Goal: Transaction & Acquisition: Purchase product/service

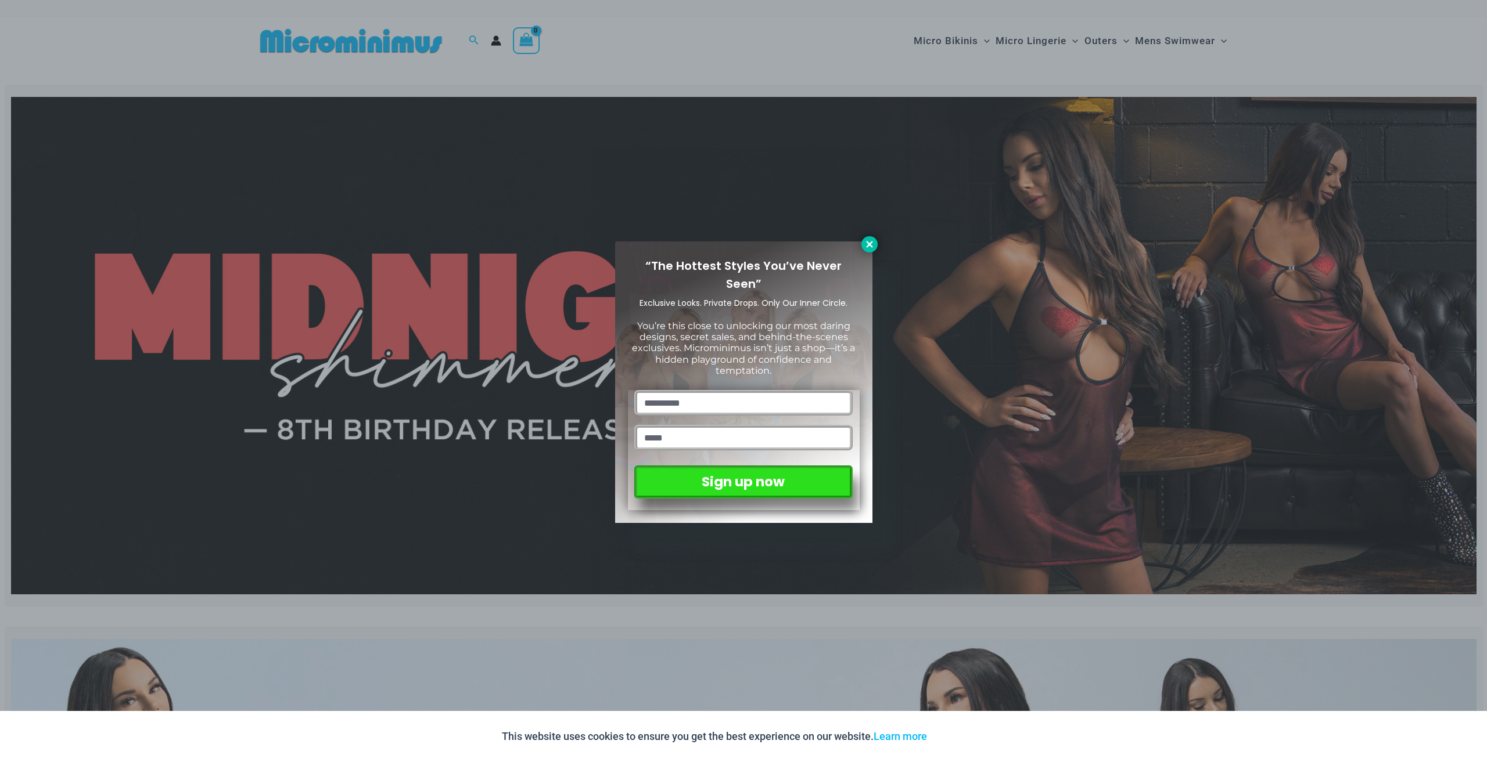
click at [872, 243] on icon at bounding box center [869, 244] width 6 height 6
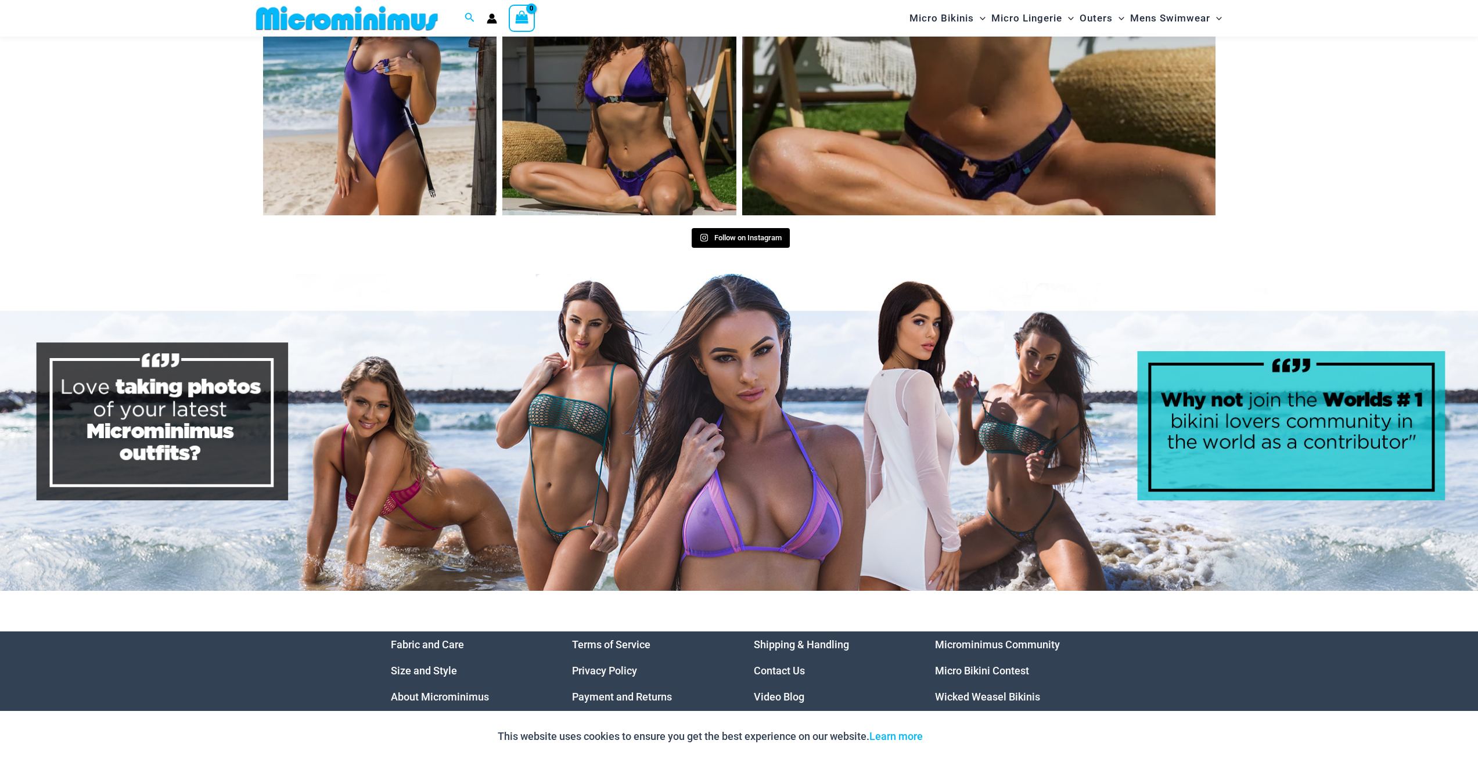
scroll to position [6065, 0]
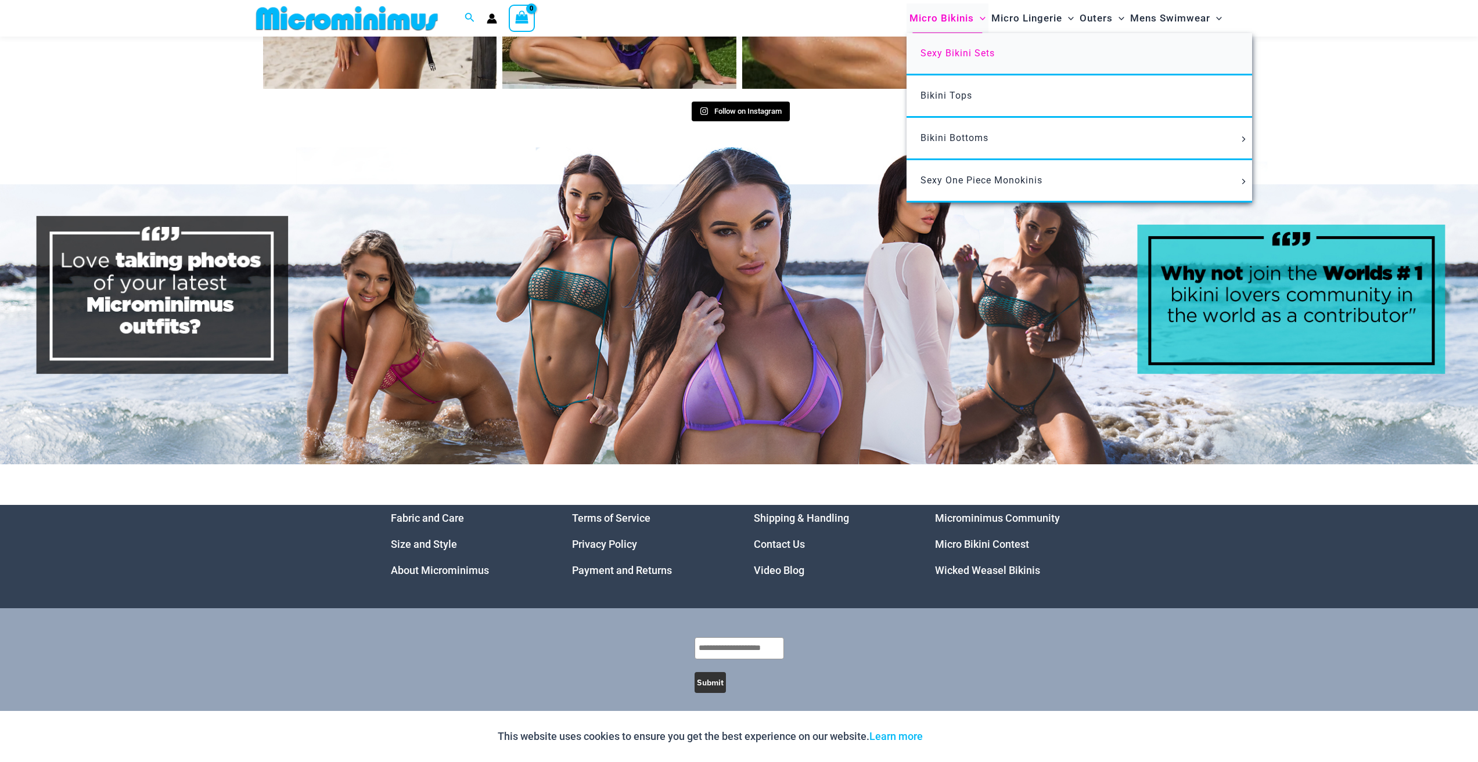
click at [948, 63] on link "Sexy Bikini Sets" at bounding box center [1078, 54] width 345 height 42
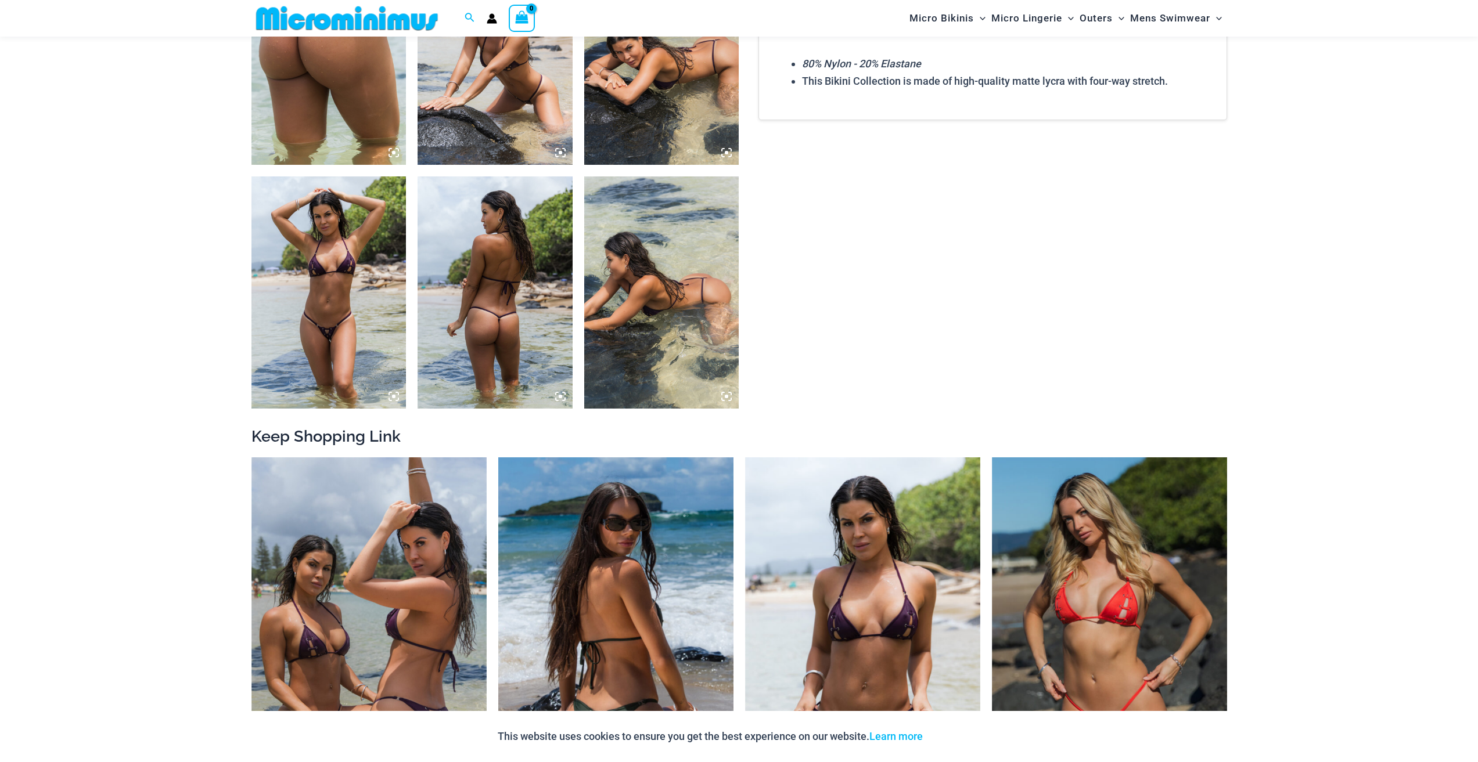
scroll to position [977, 0]
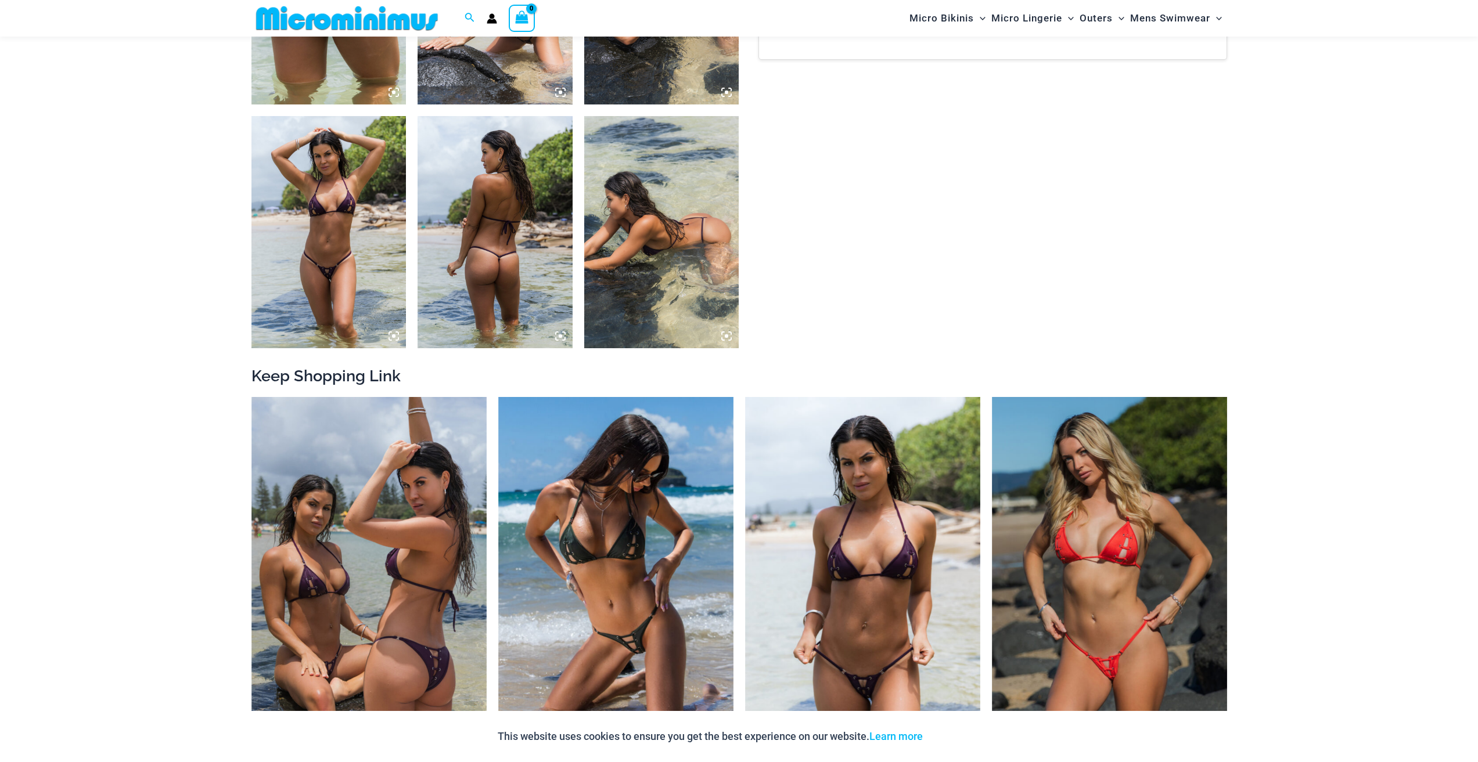
click at [316, 257] on img at bounding box center [328, 232] width 155 height 232
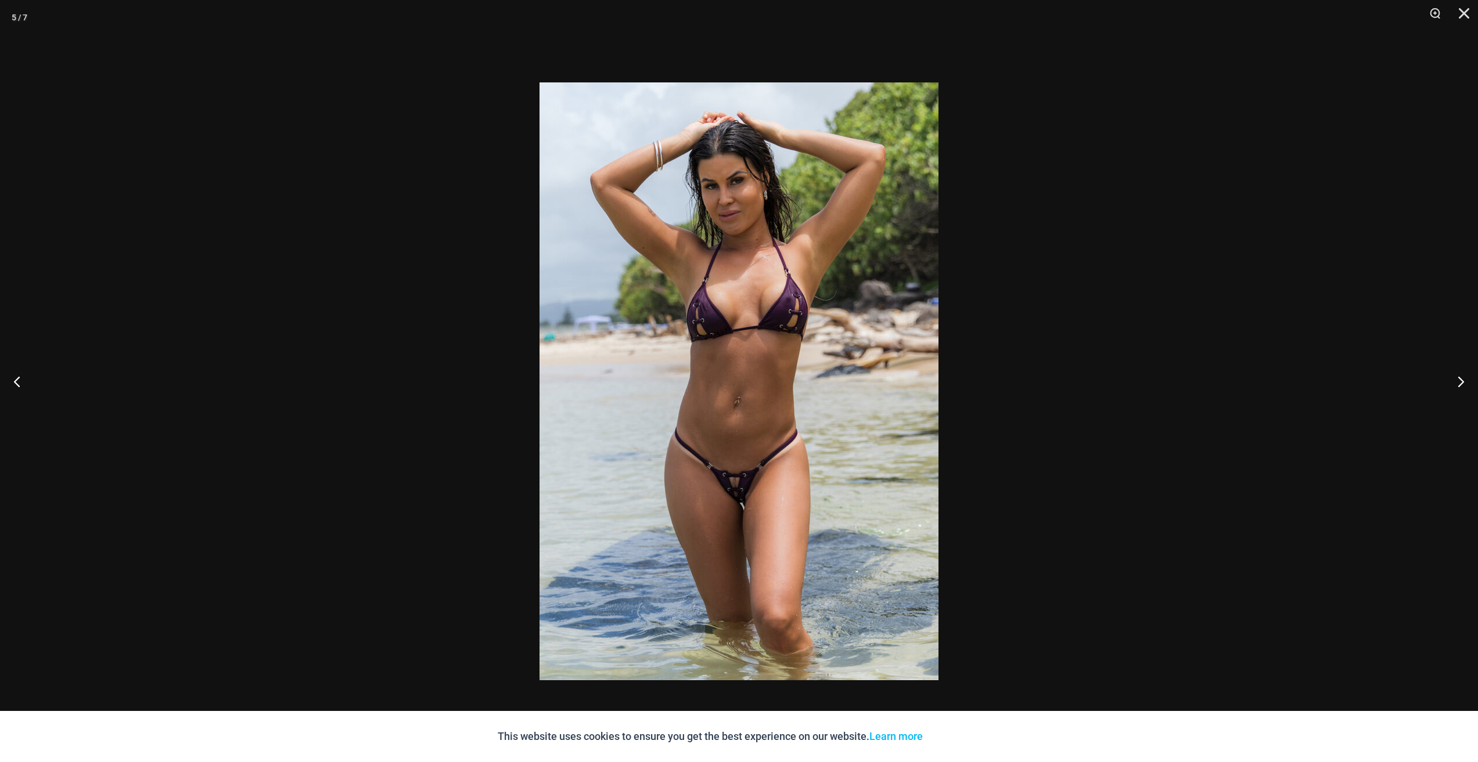
click at [344, 278] on div at bounding box center [739, 381] width 1478 height 762
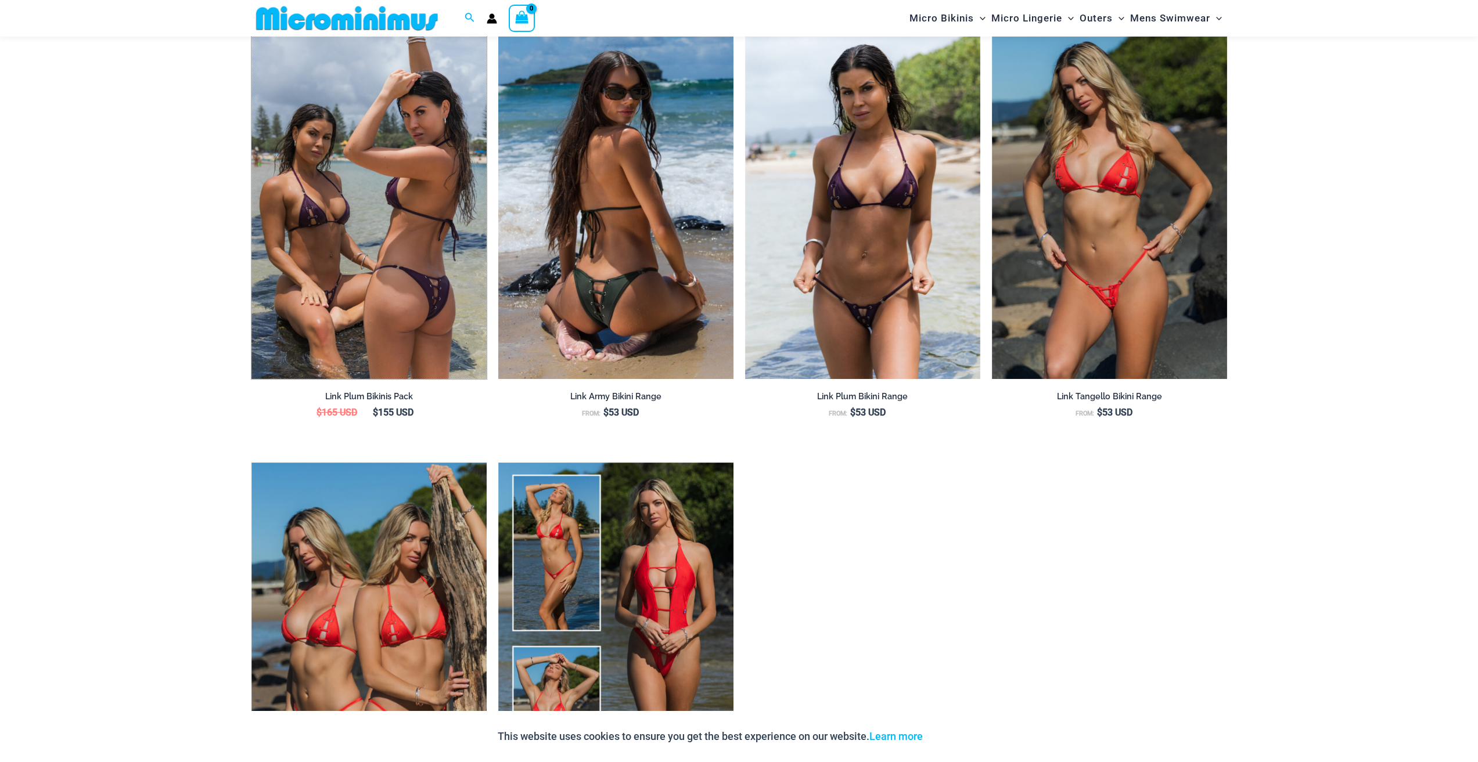
scroll to position [1441, 0]
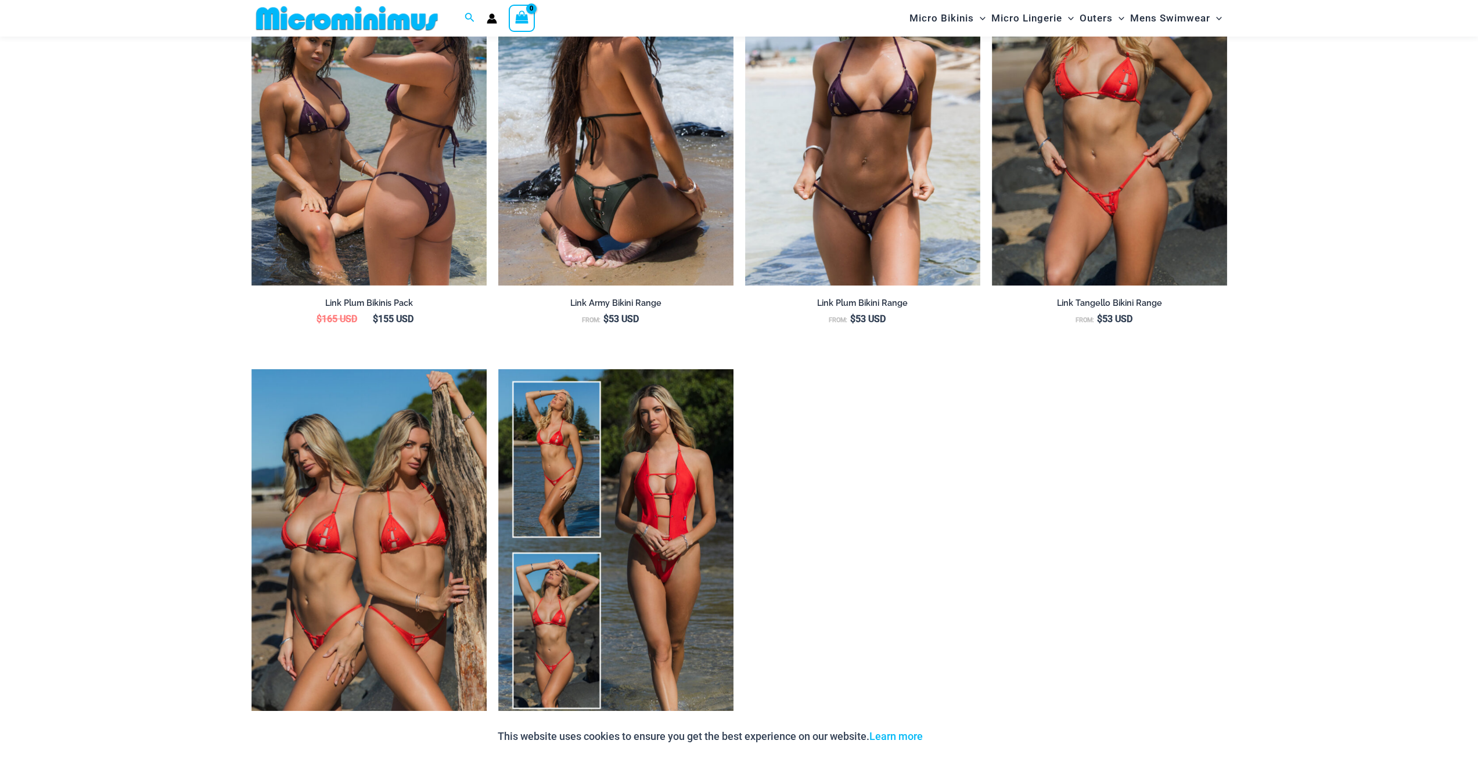
click at [639, 220] on img at bounding box center [615, 109] width 235 height 353
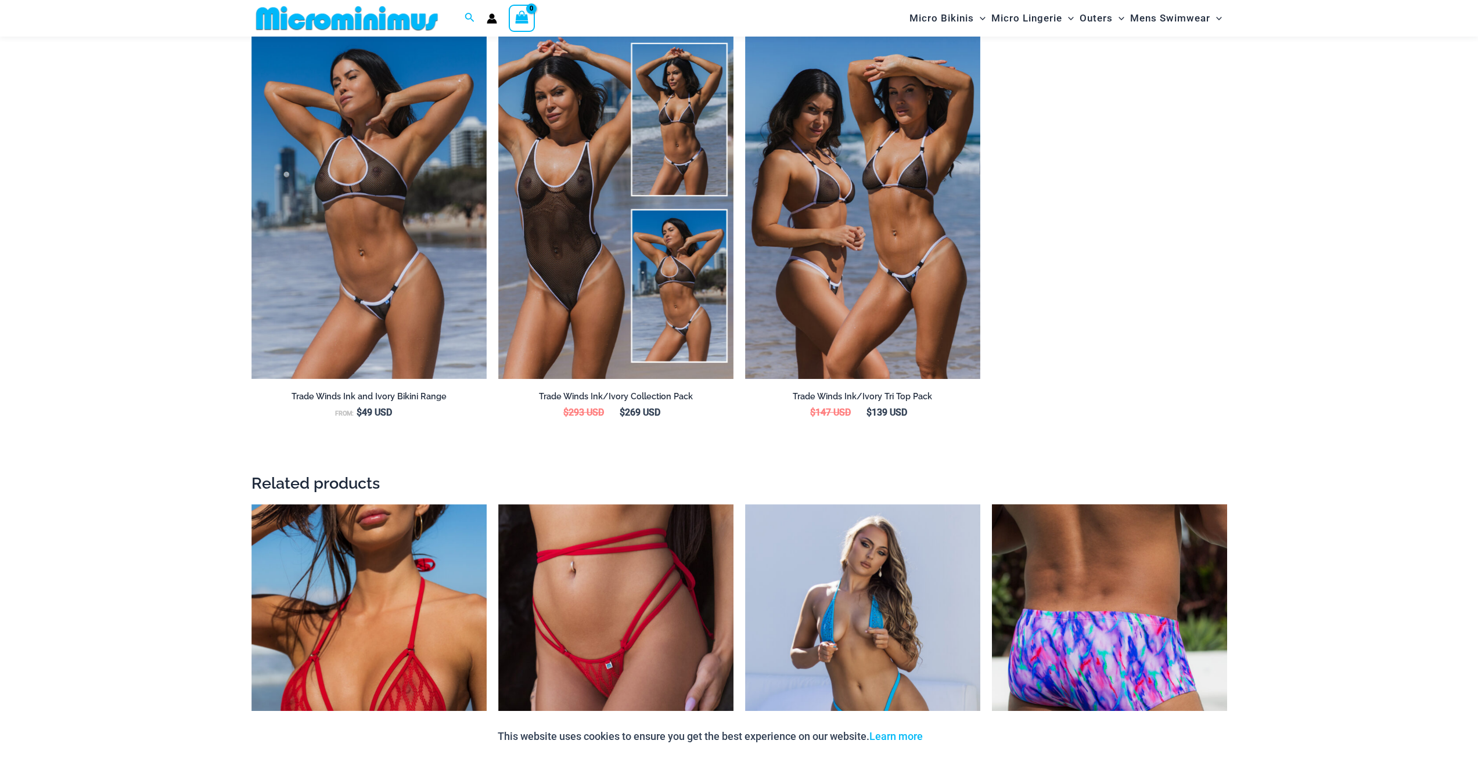
scroll to position [1732, 0]
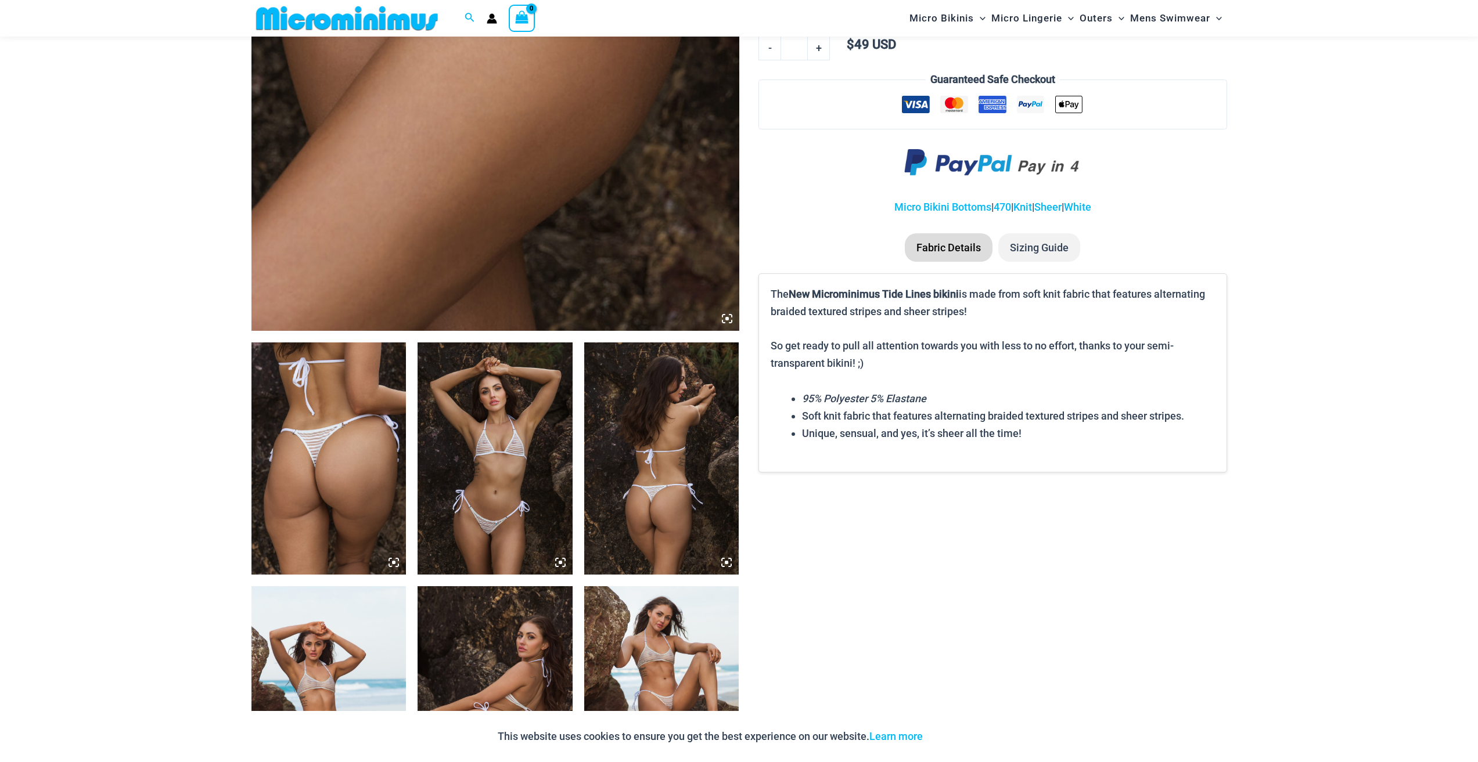
scroll to position [512, 0]
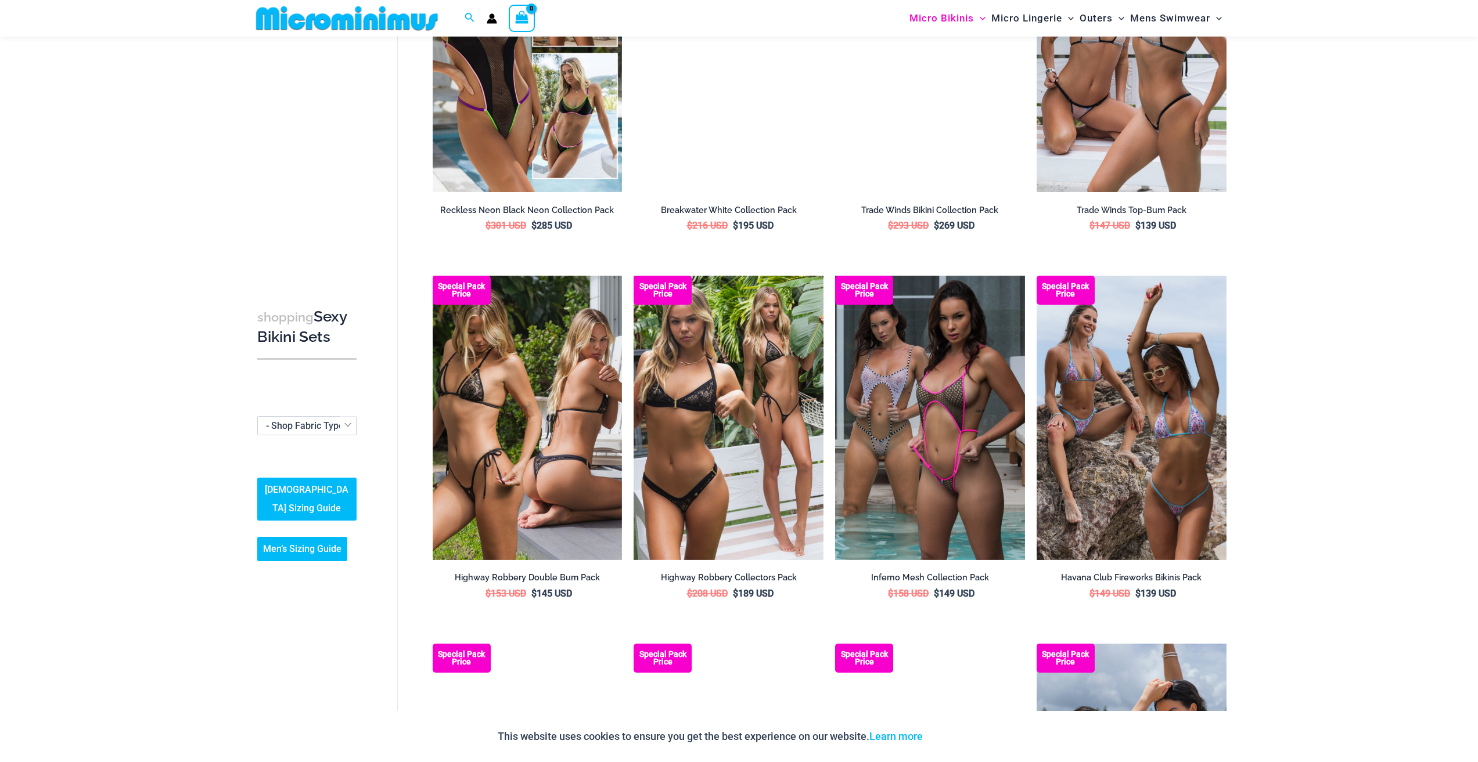
scroll to position [1673, 0]
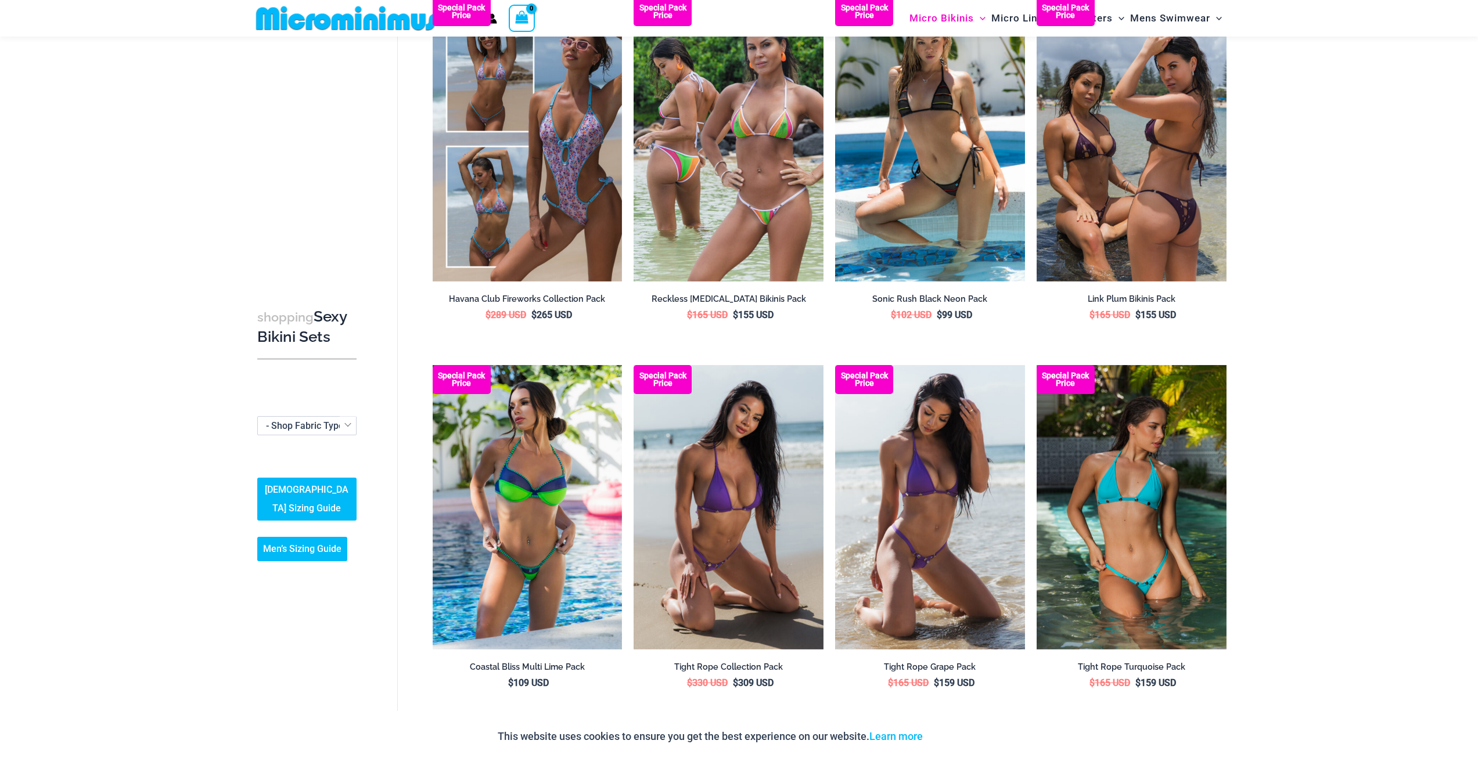
scroll to position [2428, 0]
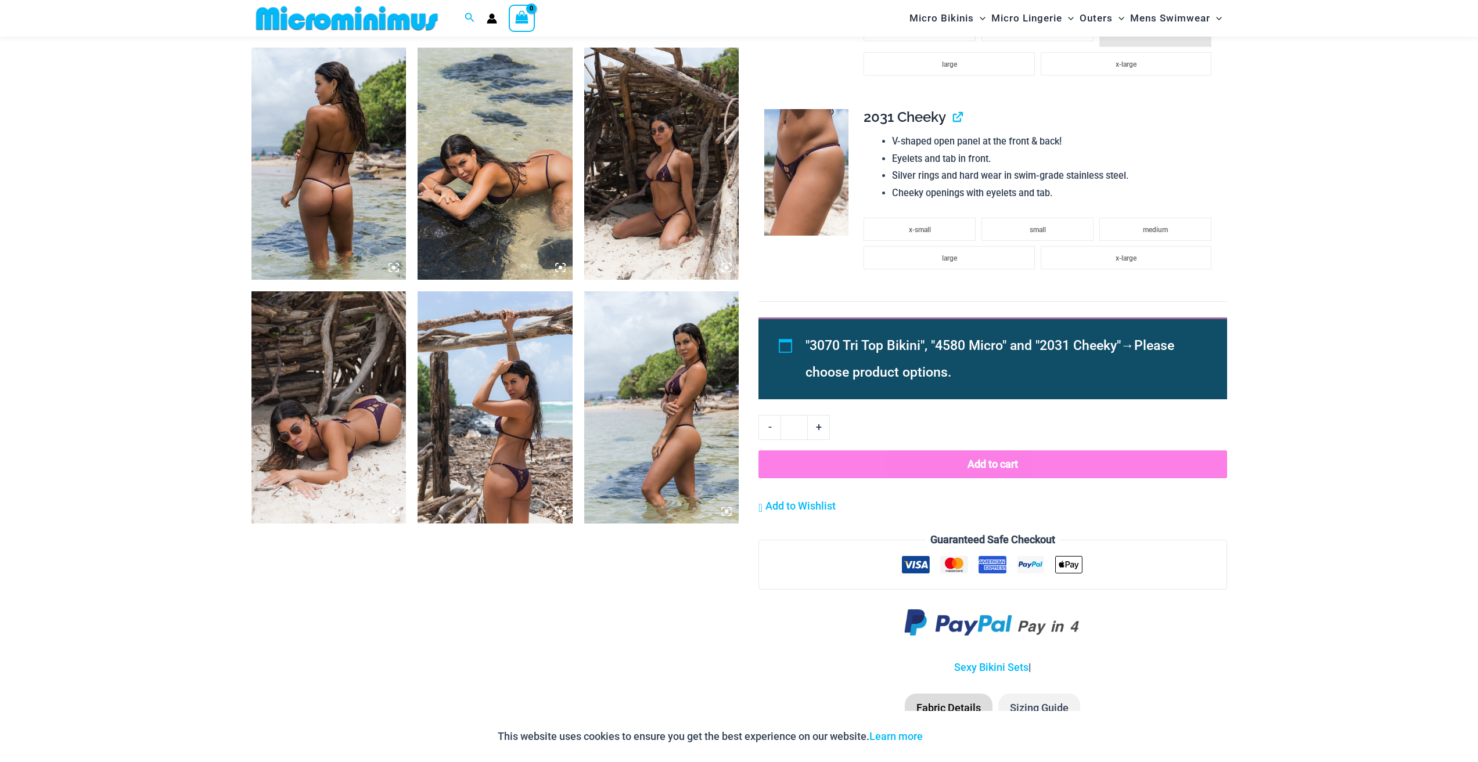
scroll to position [802, 0]
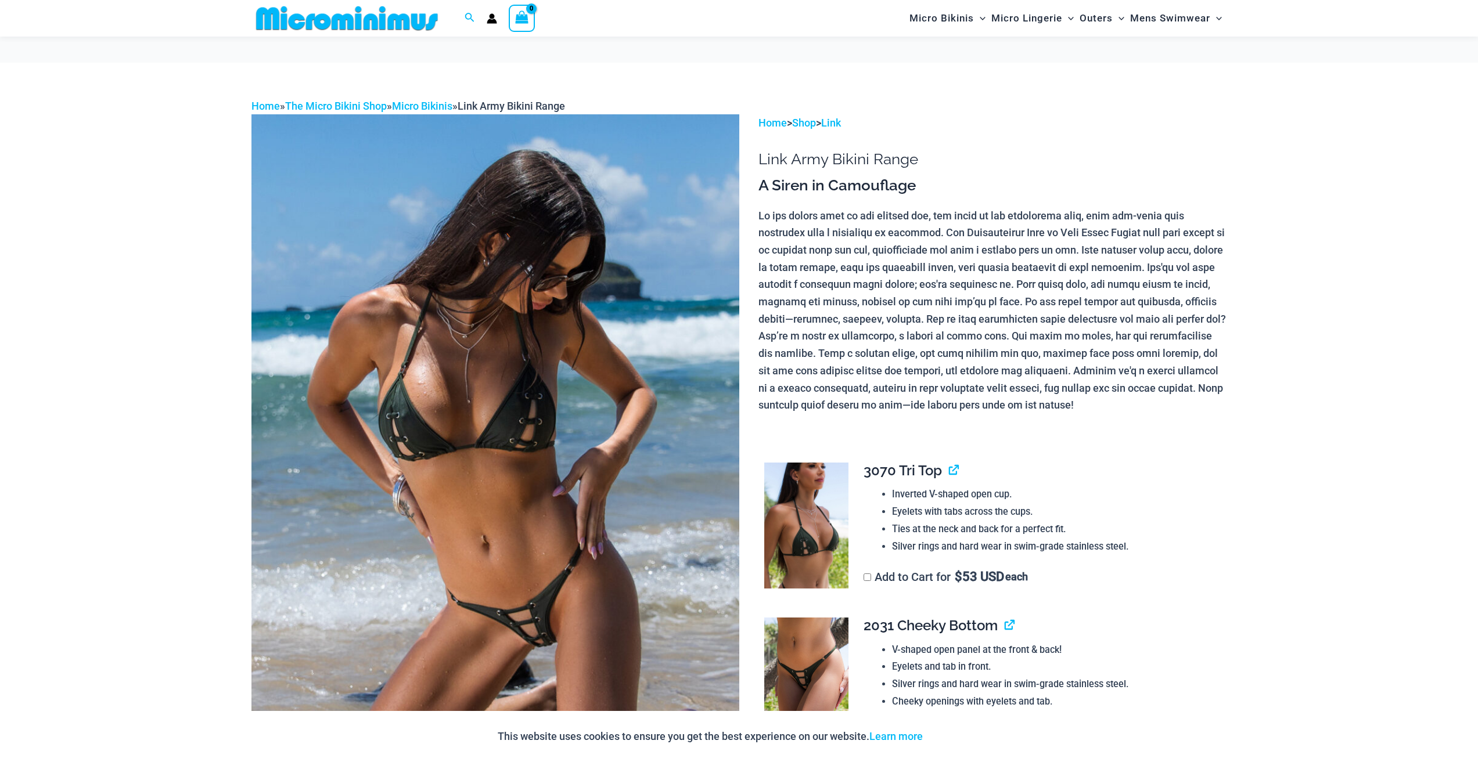
scroll to position [223, 0]
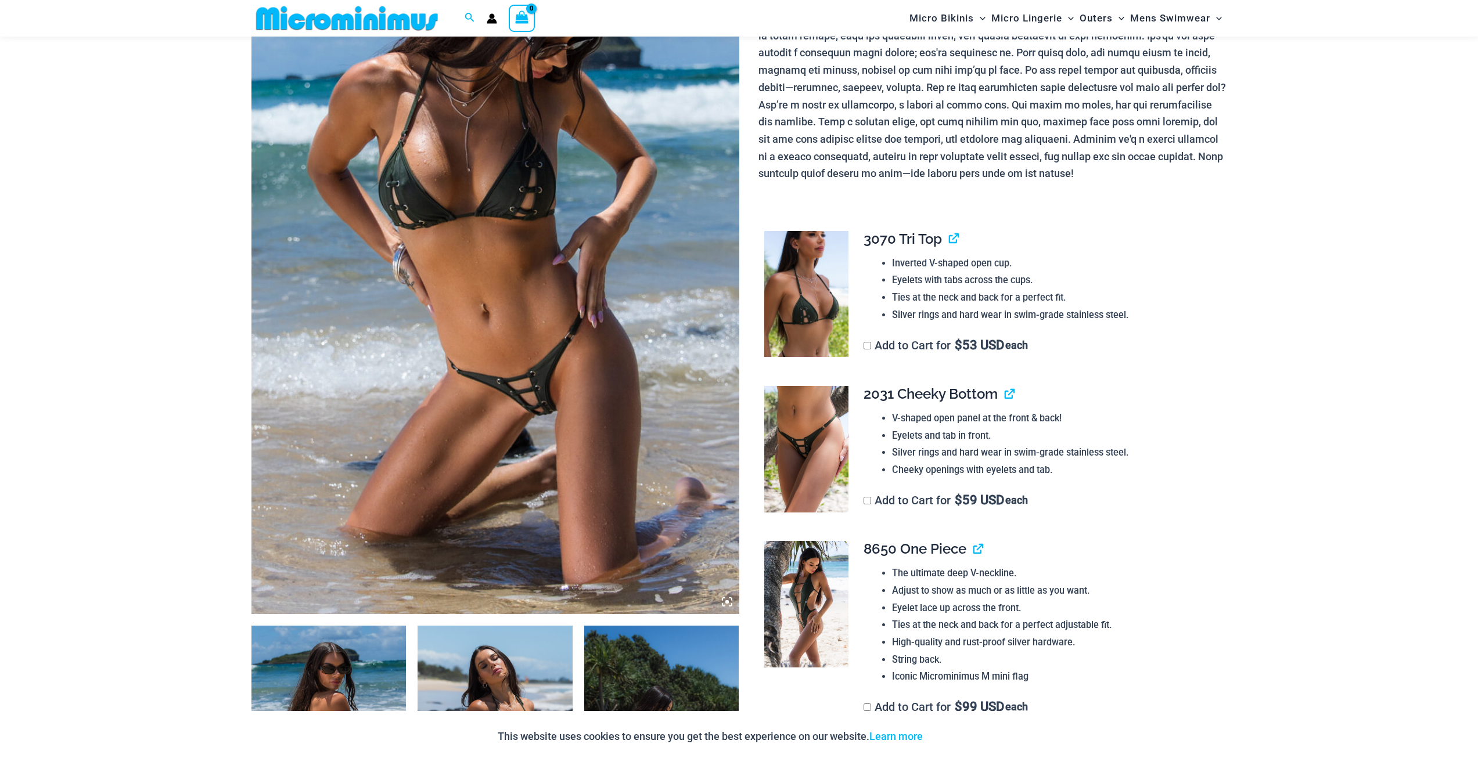
click at [557, 452] on img at bounding box center [495, 249] width 488 height 732
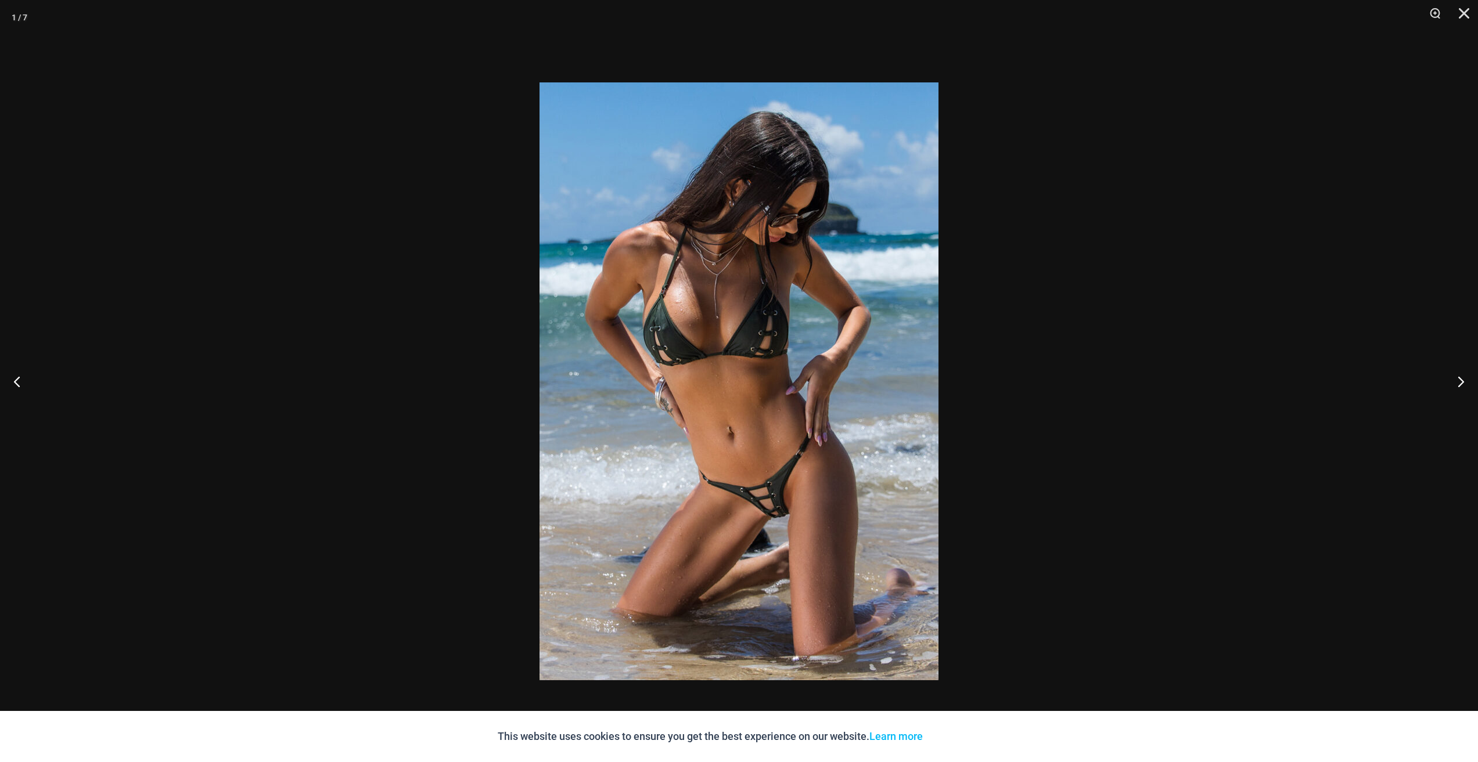
click at [467, 411] on div at bounding box center [739, 381] width 1478 height 762
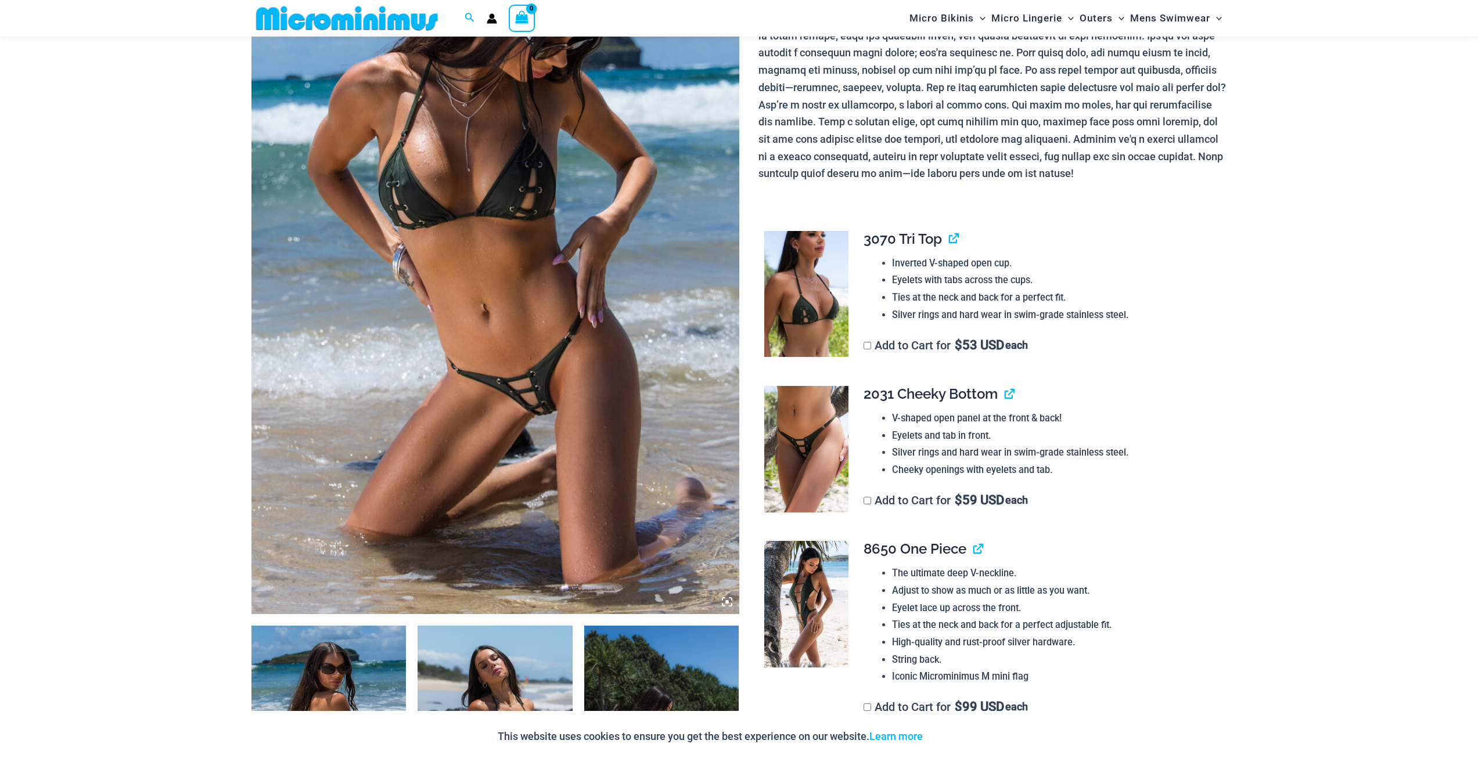
click at [784, 448] on img at bounding box center [806, 449] width 84 height 127
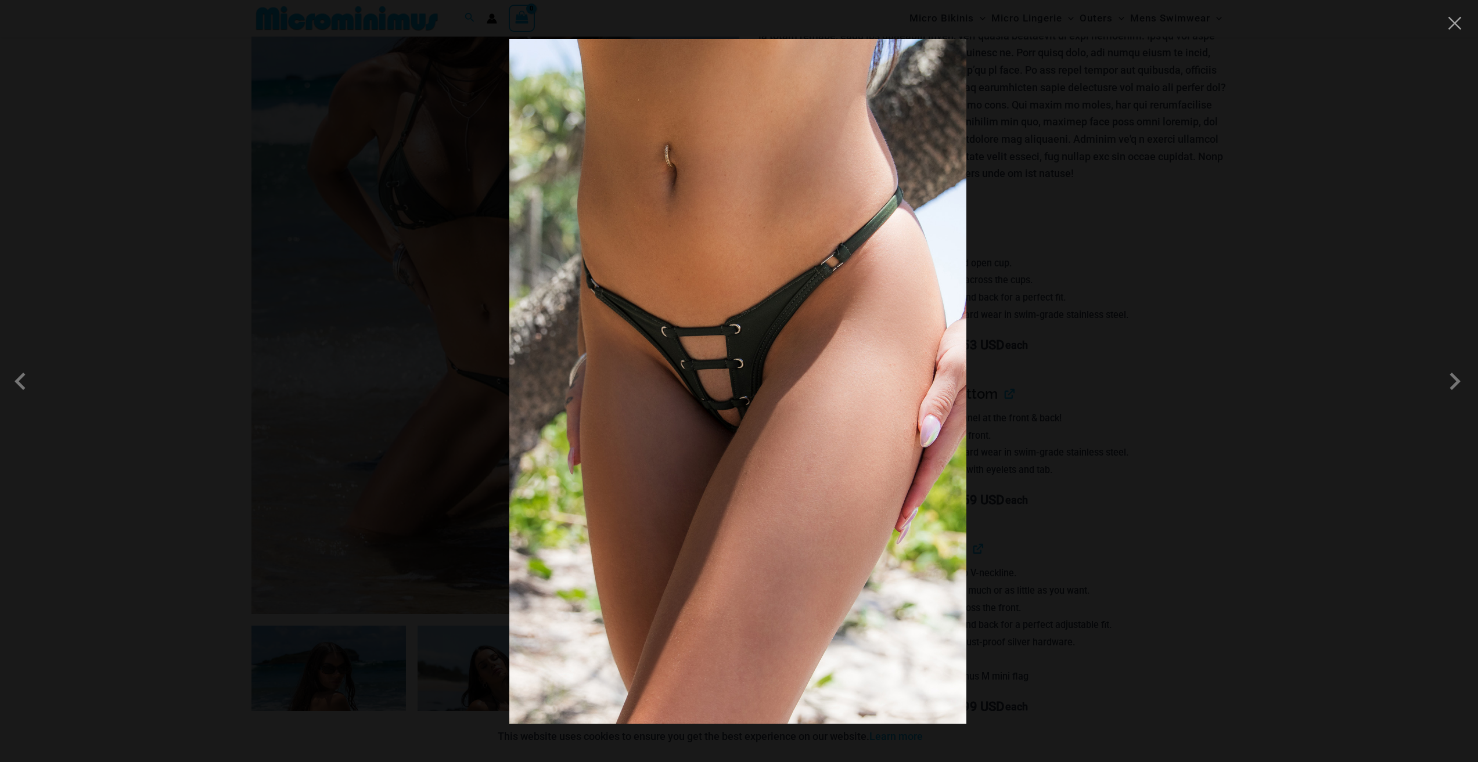
click at [462, 441] on div at bounding box center [739, 381] width 1478 height 762
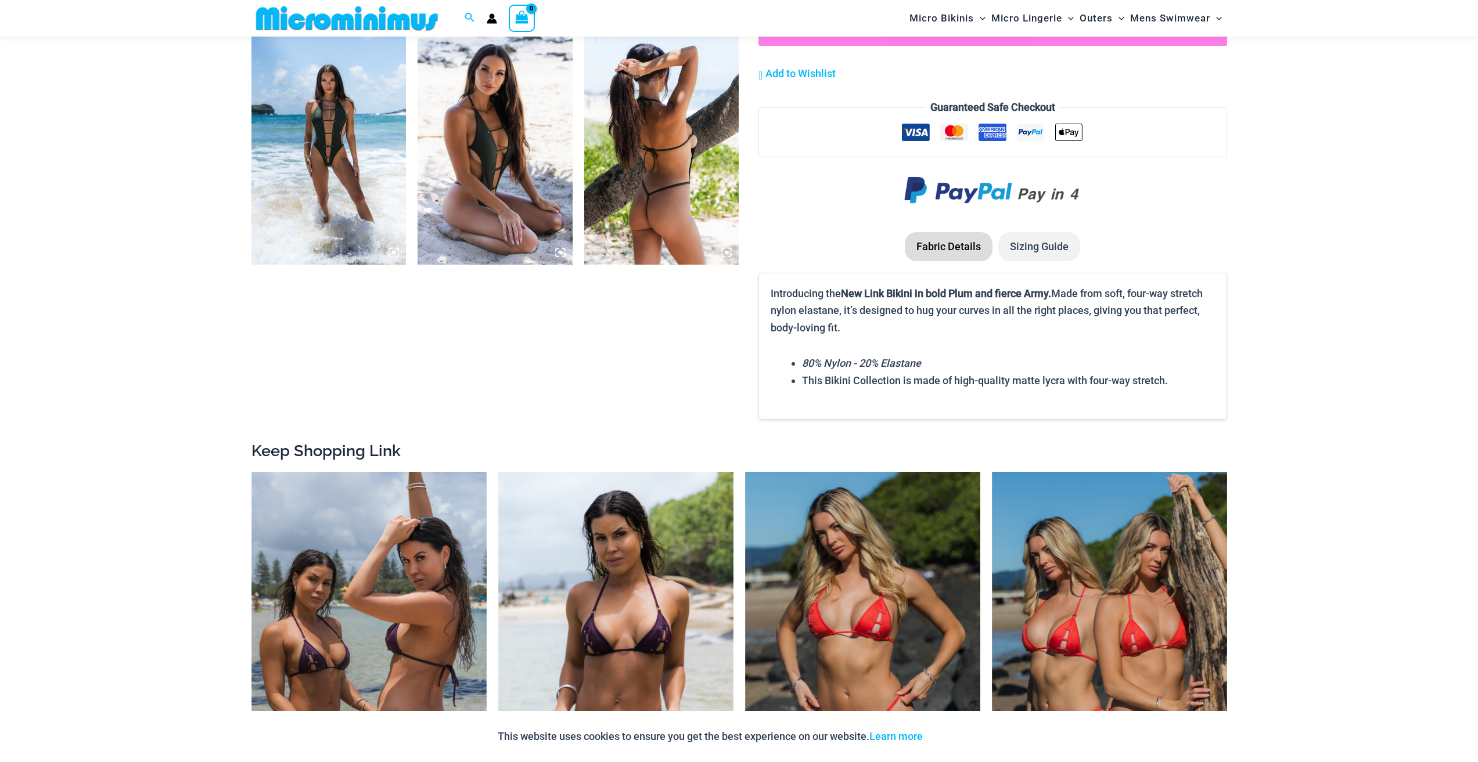
scroll to position [1210, 0]
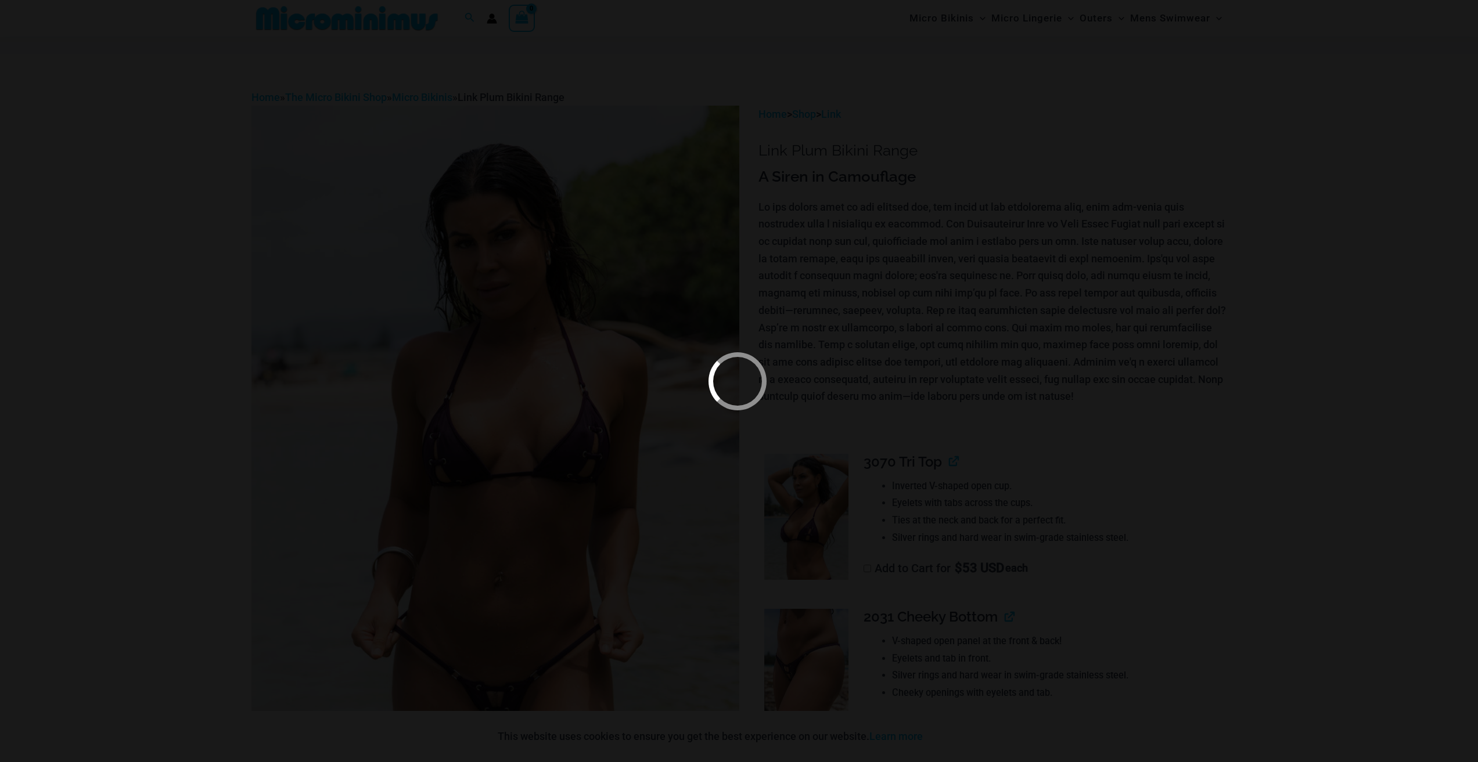
scroll to position [290, 0]
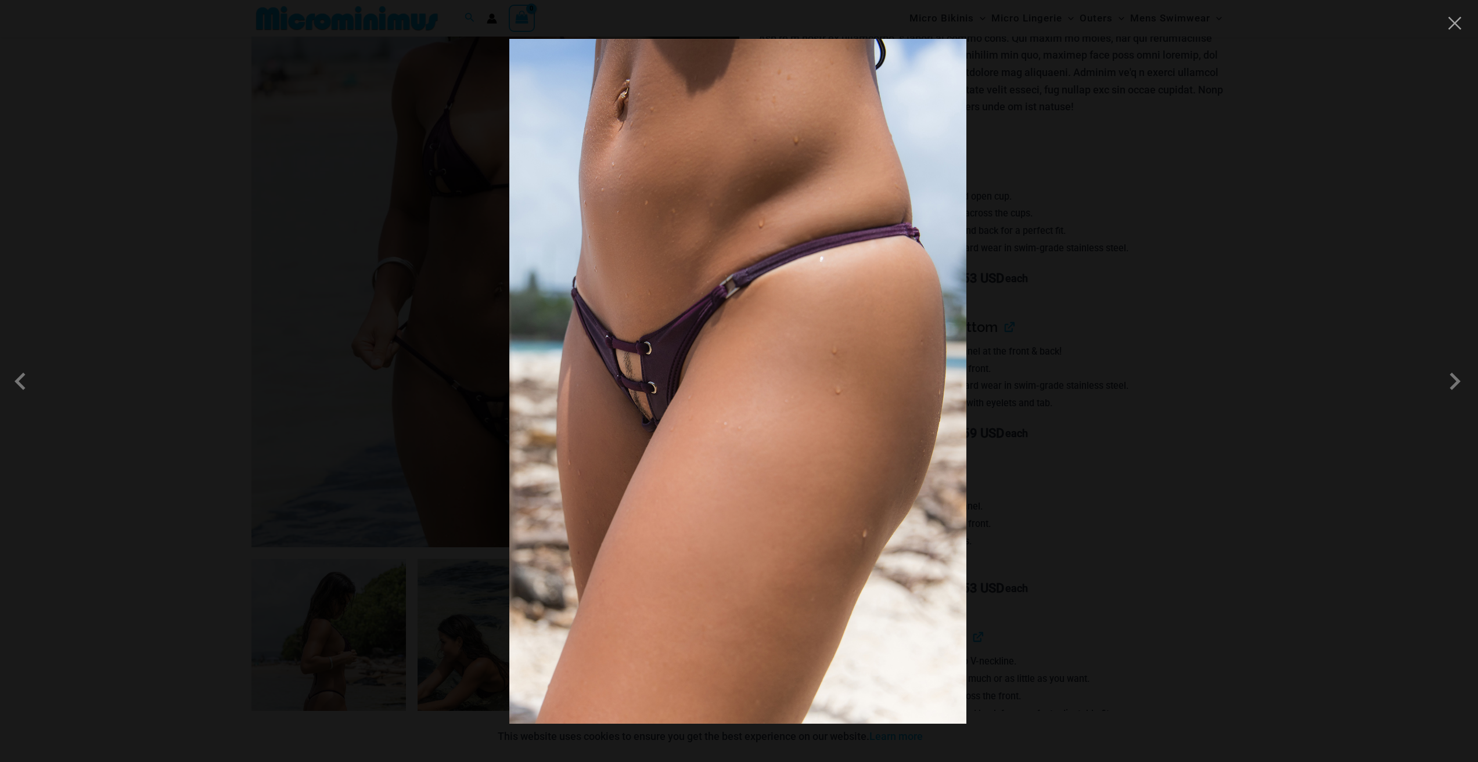
click at [695, 428] on img at bounding box center [738, 381] width 696 height 812
click at [1102, 528] on div at bounding box center [739, 381] width 1478 height 762
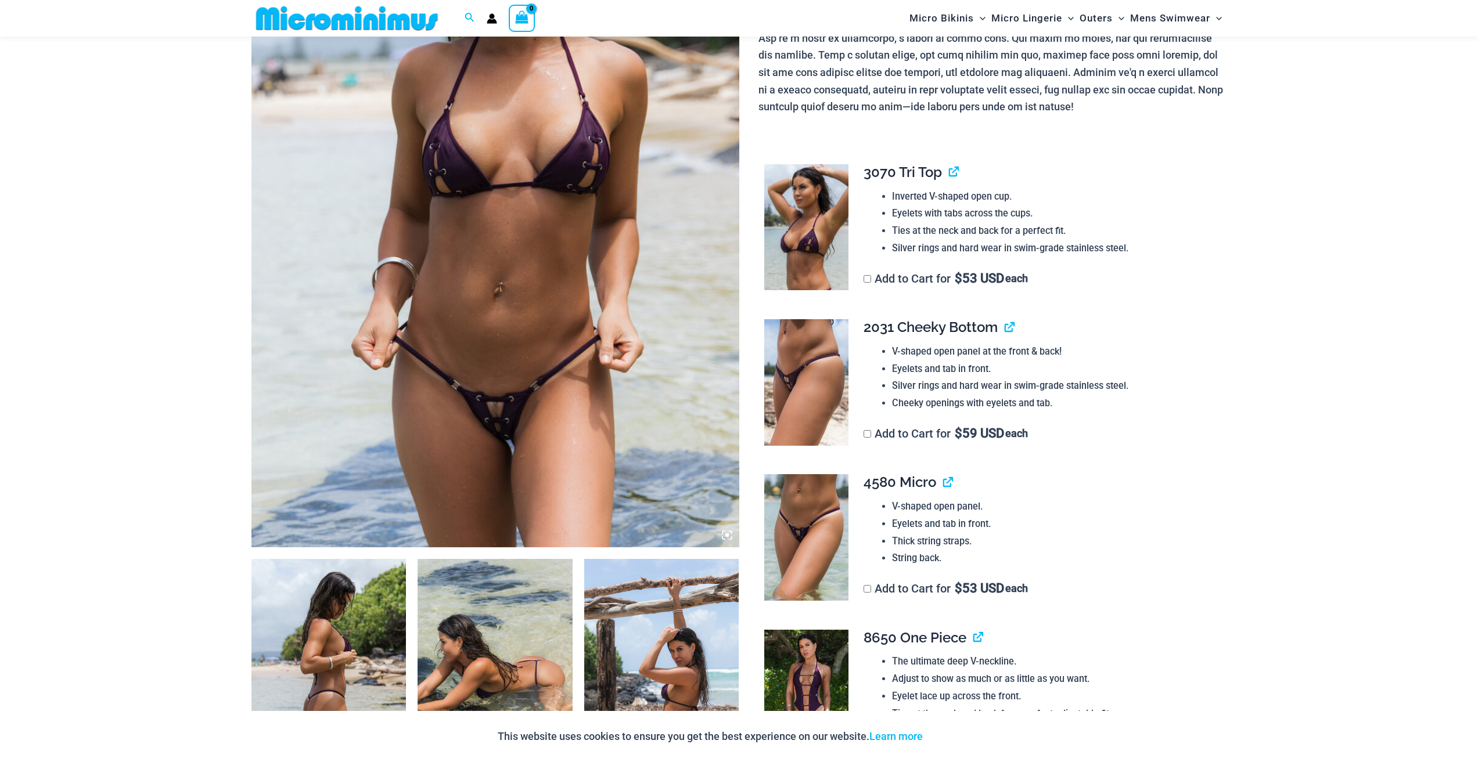
click at [557, 448] on img at bounding box center [495, 182] width 488 height 732
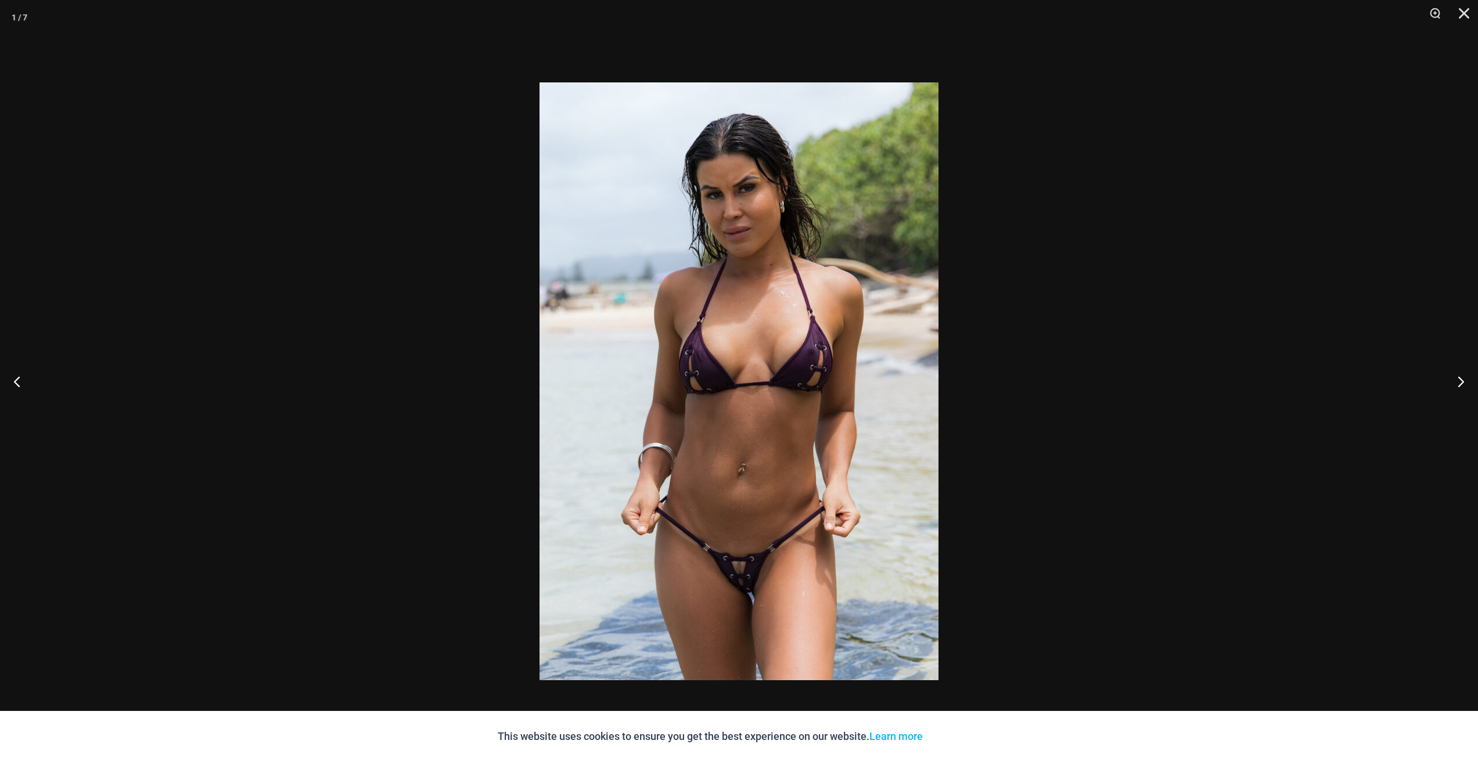
click at [1053, 504] on div at bounding box center [739, 381] width 1478 height 762
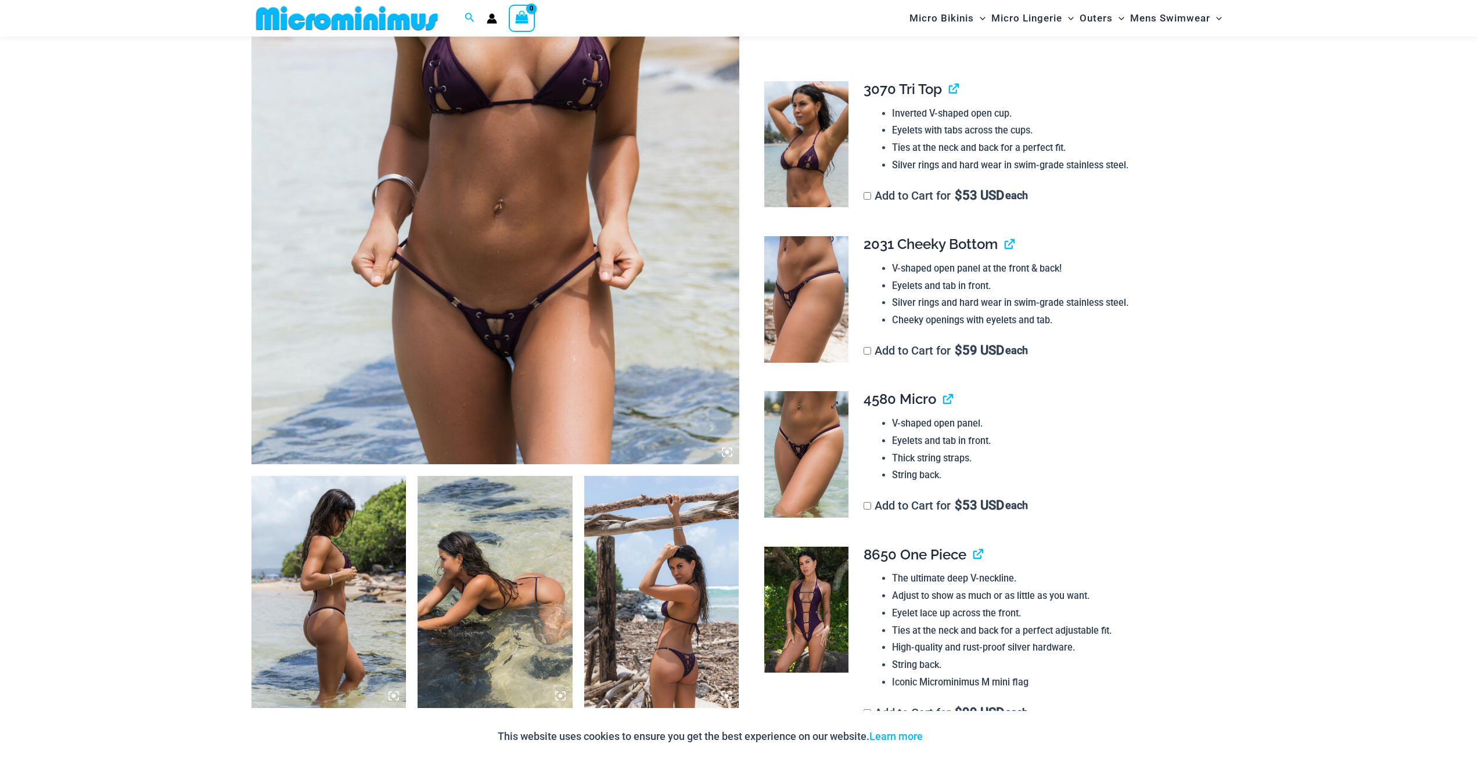
scroll to position [464, 0]
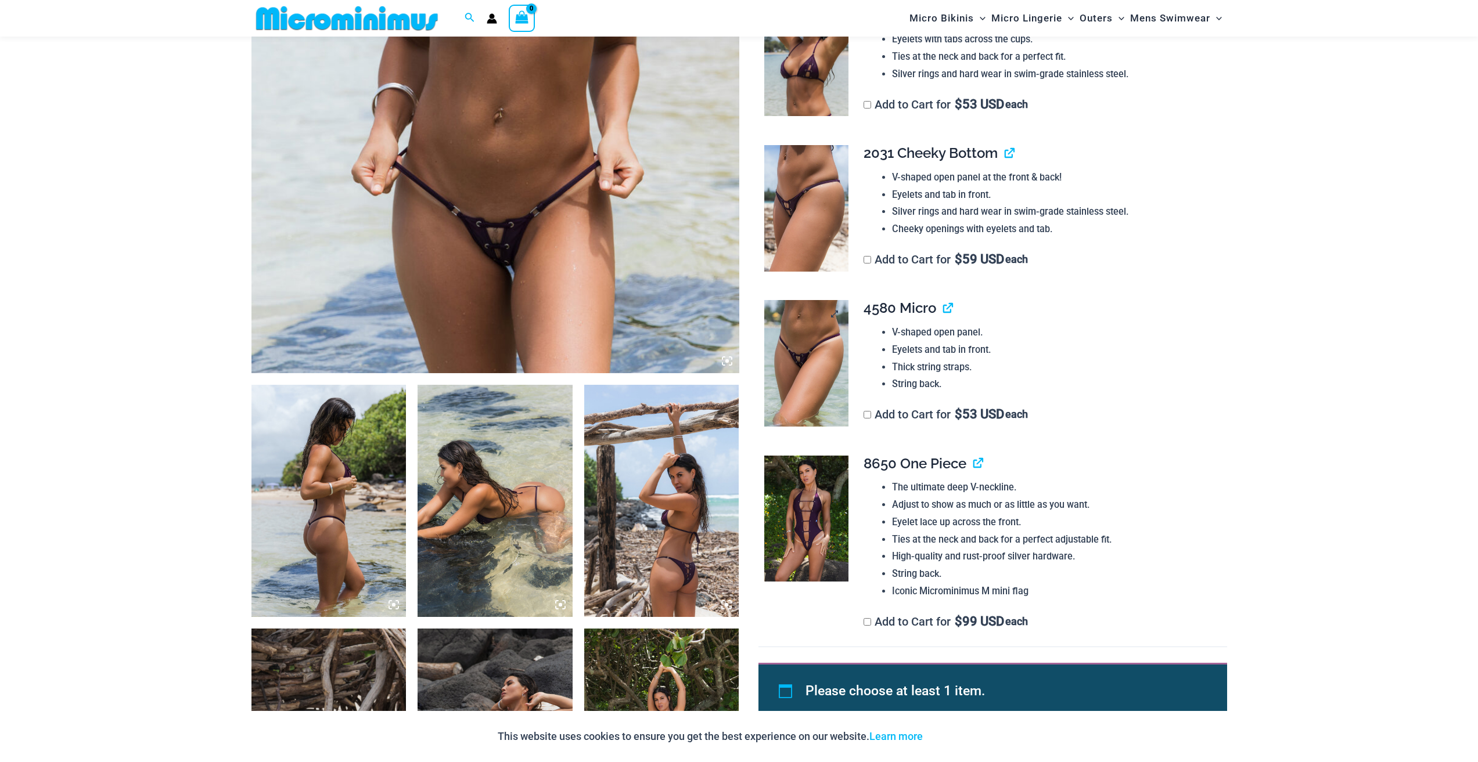
click at [823, 389] on img at bounding box center [806, 363] width 84 height 127
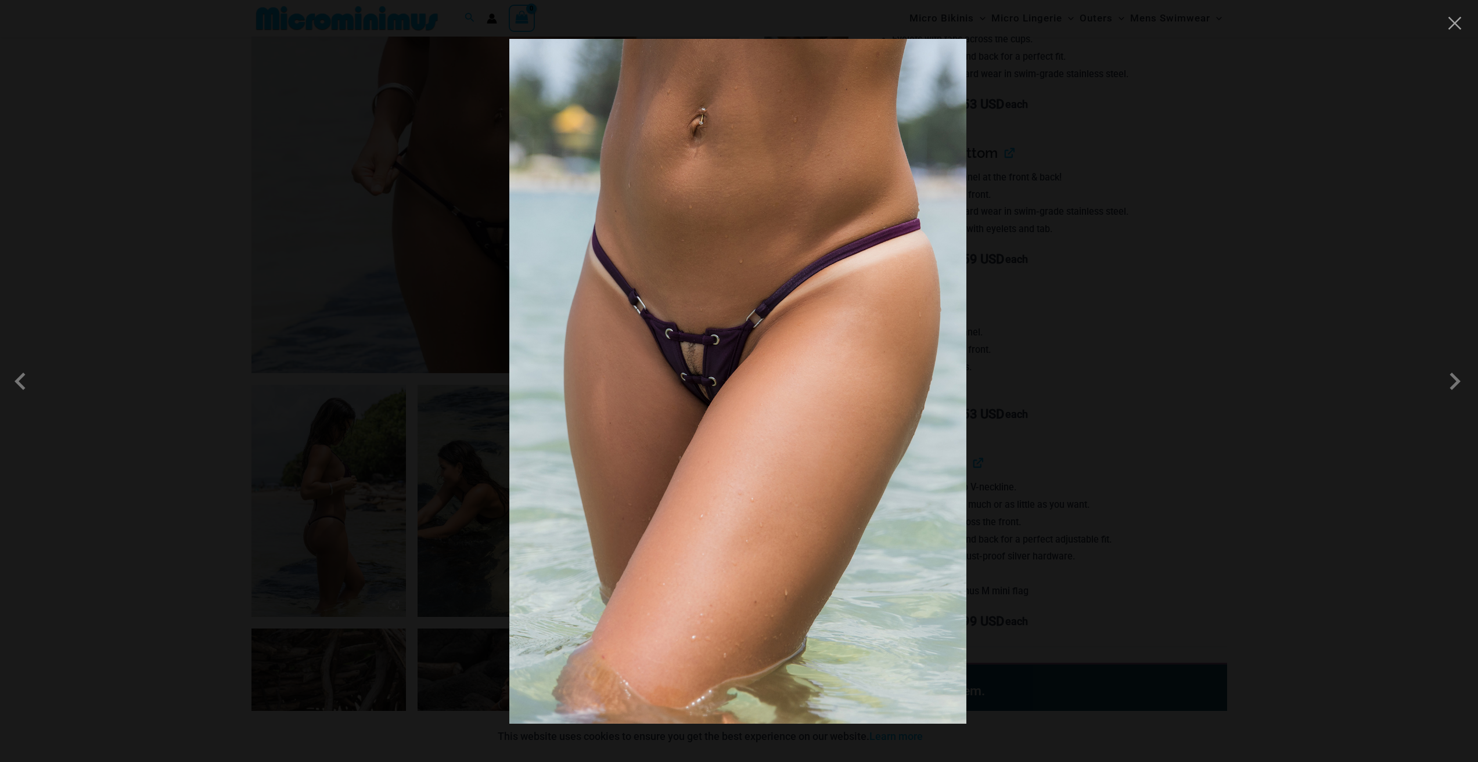
click at [1033, 563] on div at bounding box center [739, 381] width 1478 height 762
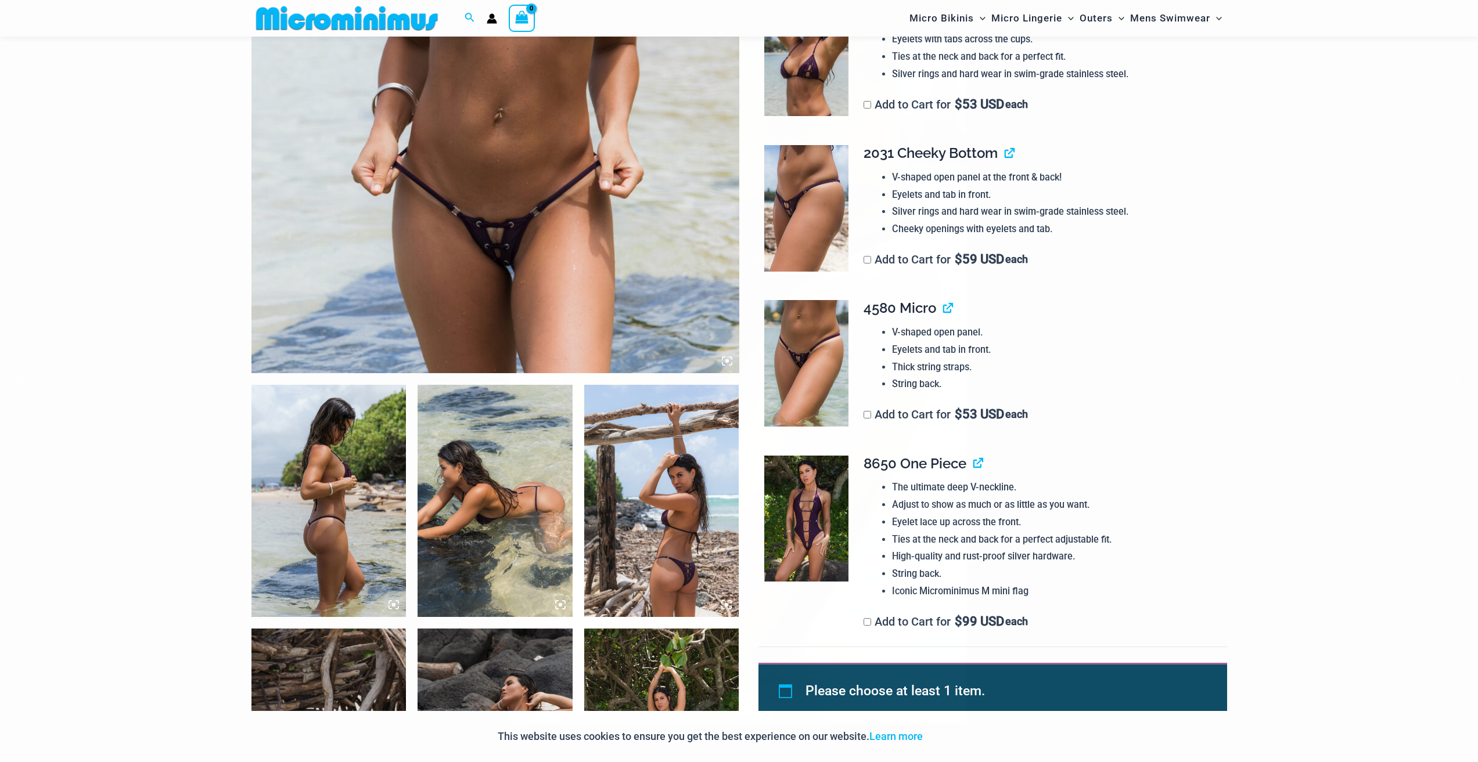
click at [834, 556] on img at bounding box center [806, 519] width 84 height 127
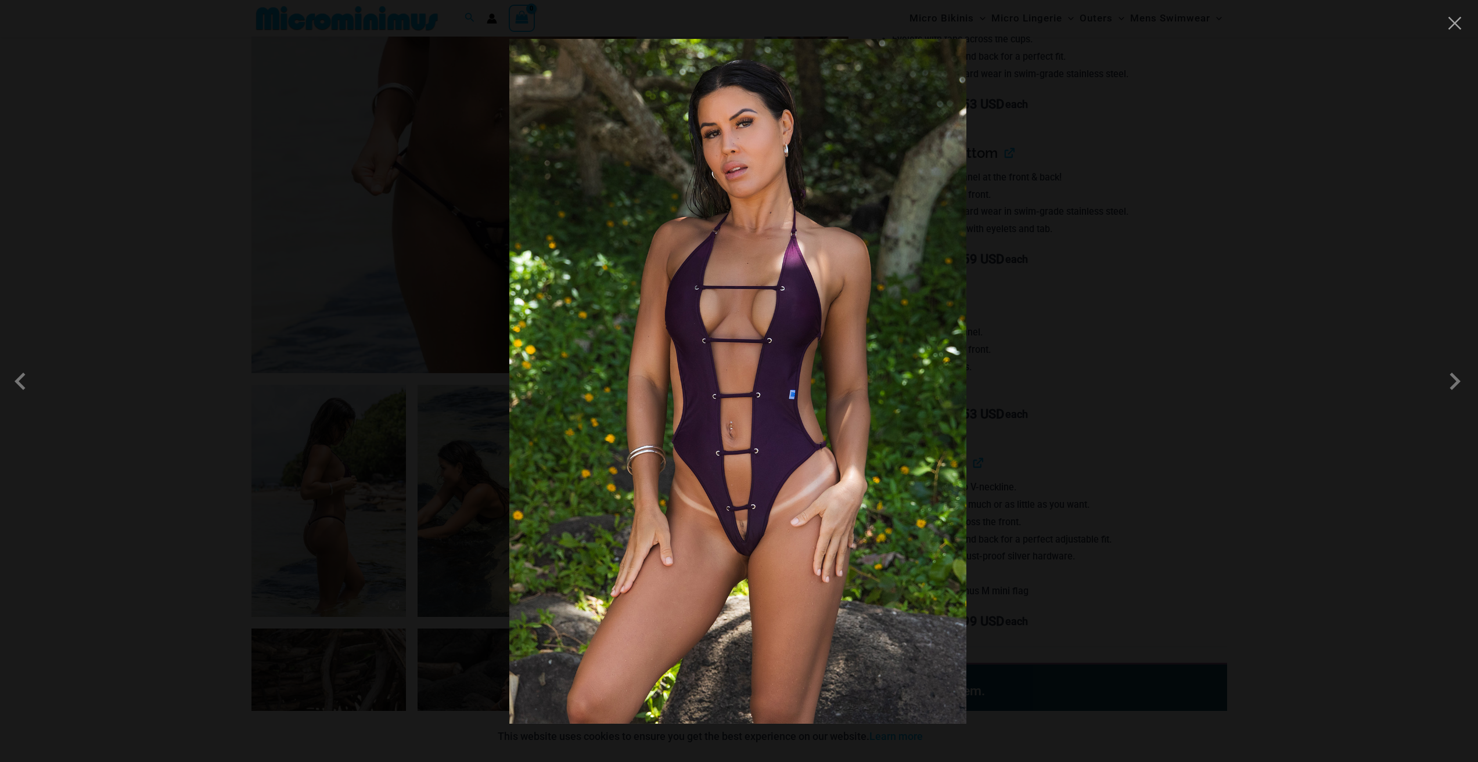
click at [988, 488] on div at bounding box center [739, 381] width 1478 height 762
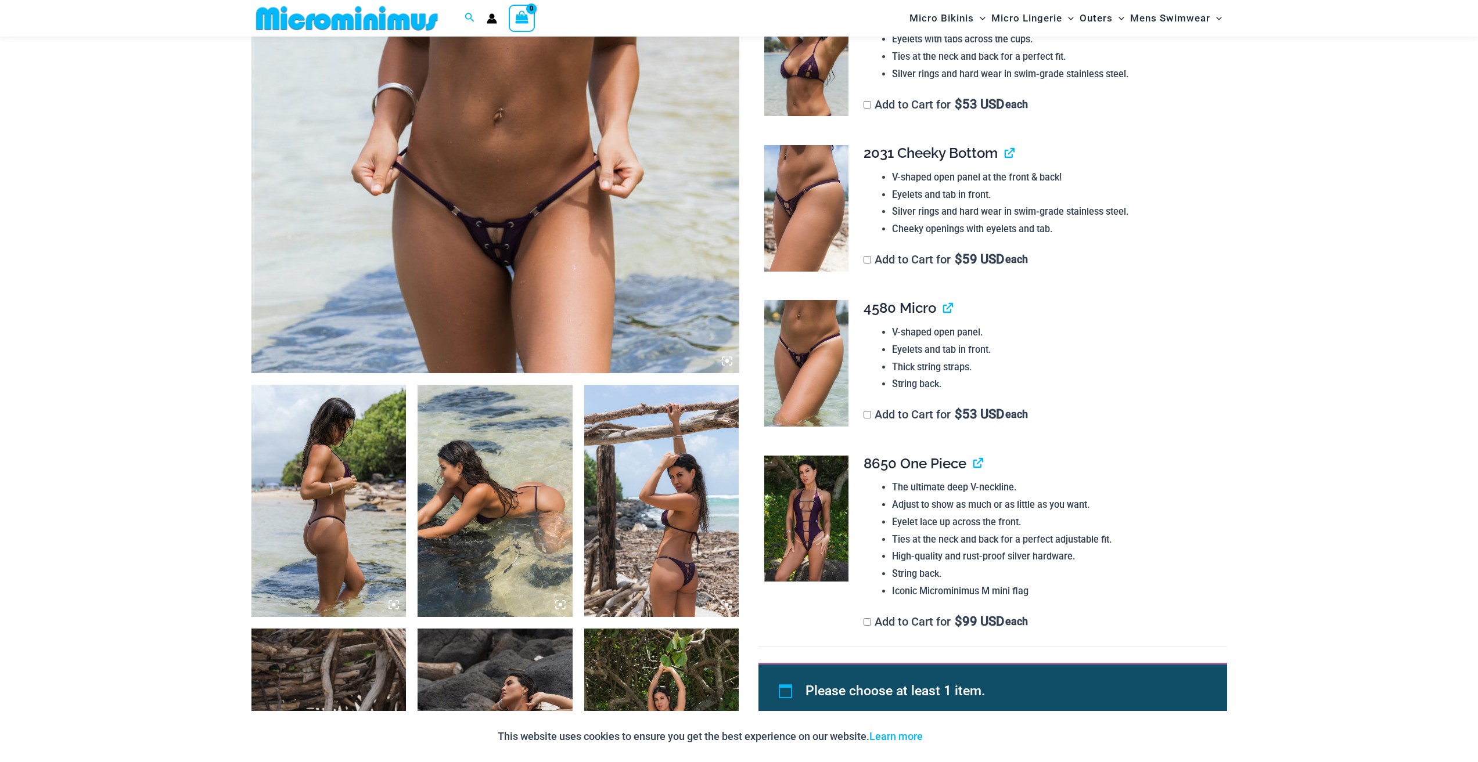
click at [709, 345] on img at bounding box center [495, 8] width 488 height 732
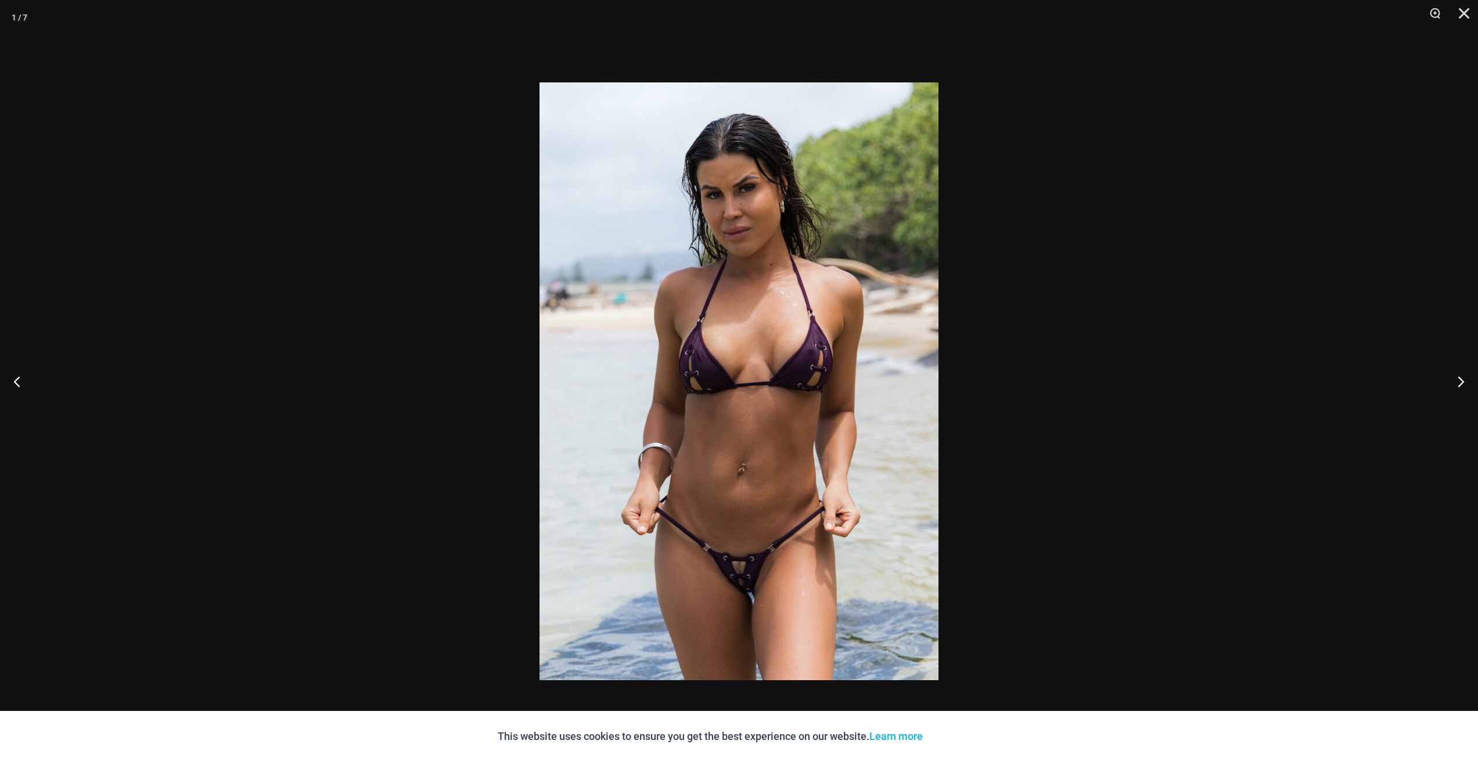
click at [1018, 403] on div at bounding box center [739, 381] width 1478 height 762
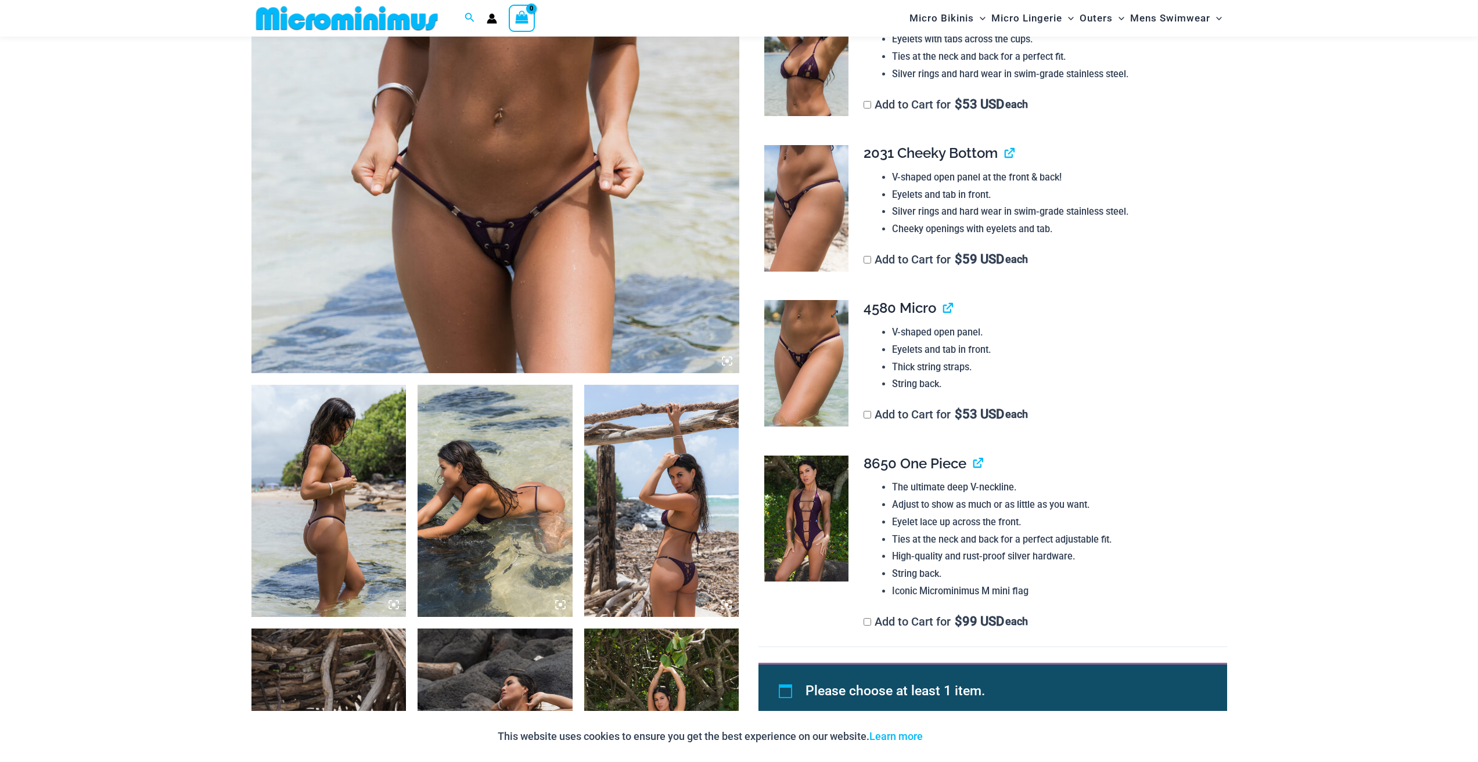
click at [832, 373] on img at bounding box center [806, 363] width 84 height 127
